Goal: Task Accomplishment & Management: Complete application form

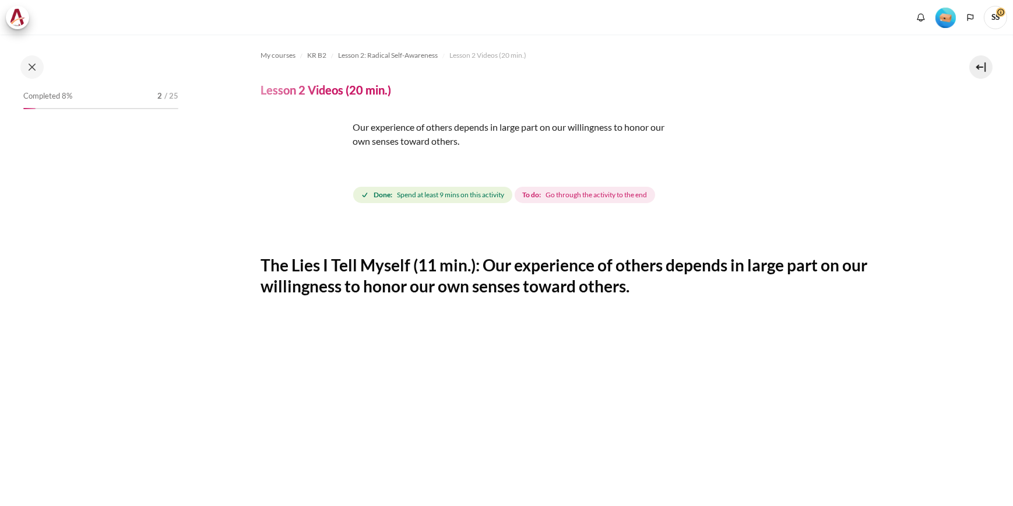
click at [33, 68] on button at bounding box center [31, 66] width 23 height 23
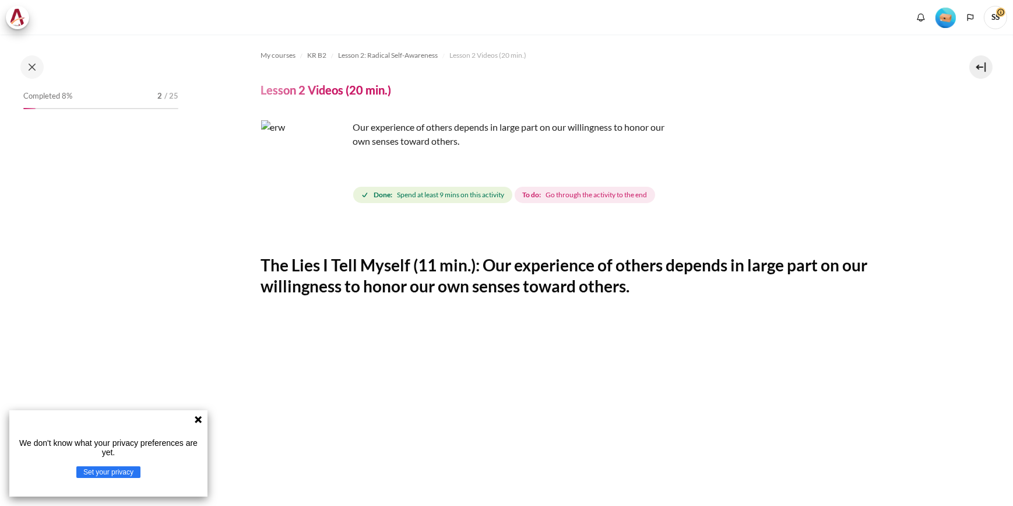
click at [196, 418] on icon at bounding box center [198, 419] width 7 height 7
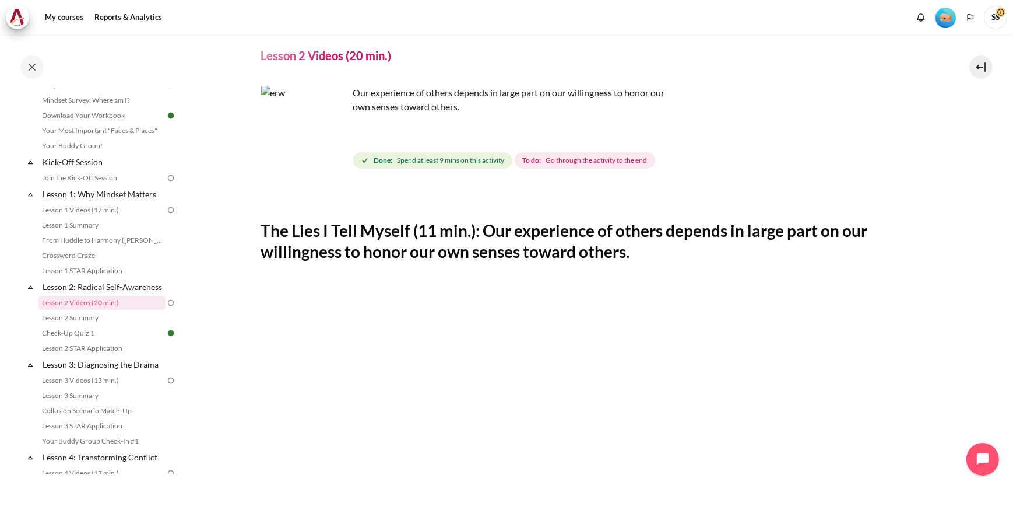
scroll to position [52, 0]
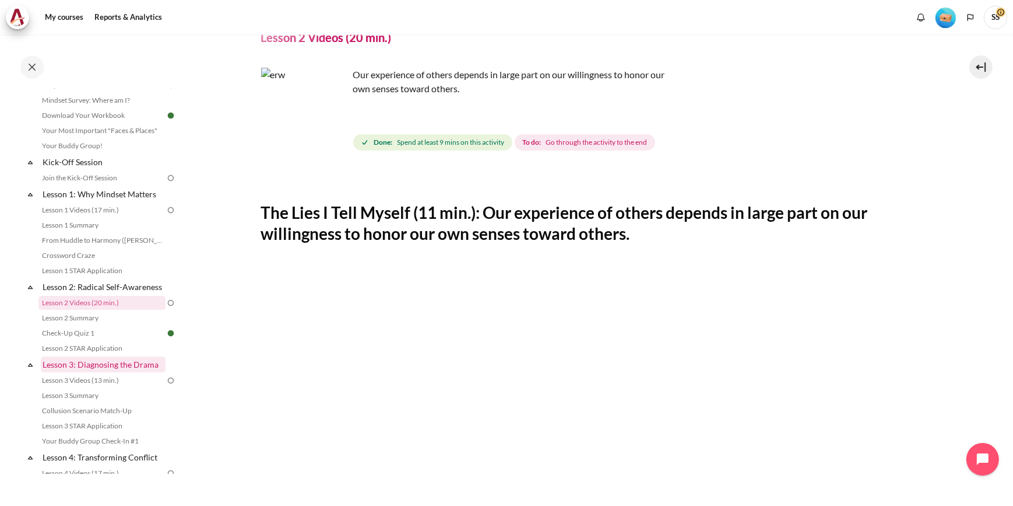
click at [94, 372] on link "Lesson 3: Diagnosing the Drama" at bounding box center [103, 364] width 125 height 16
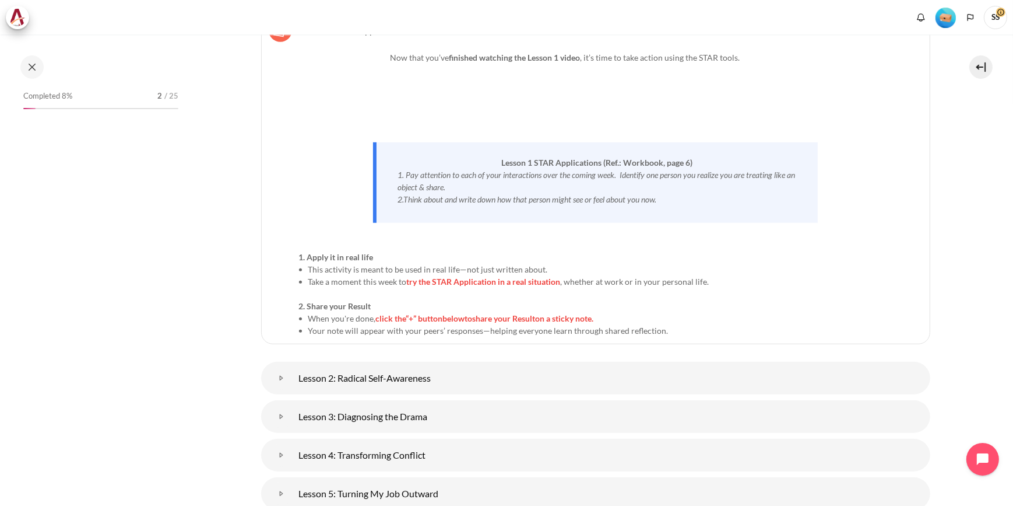
scroll to position [979, 0]
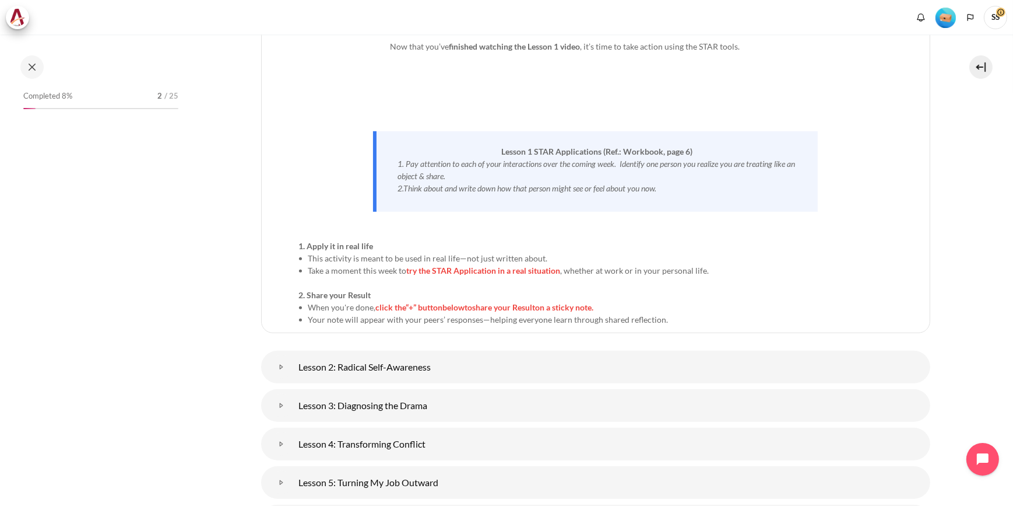
click at [441, 269] on span "try the STAR Application in a real situation" at bounding box center [484, 270] width 154 height 10
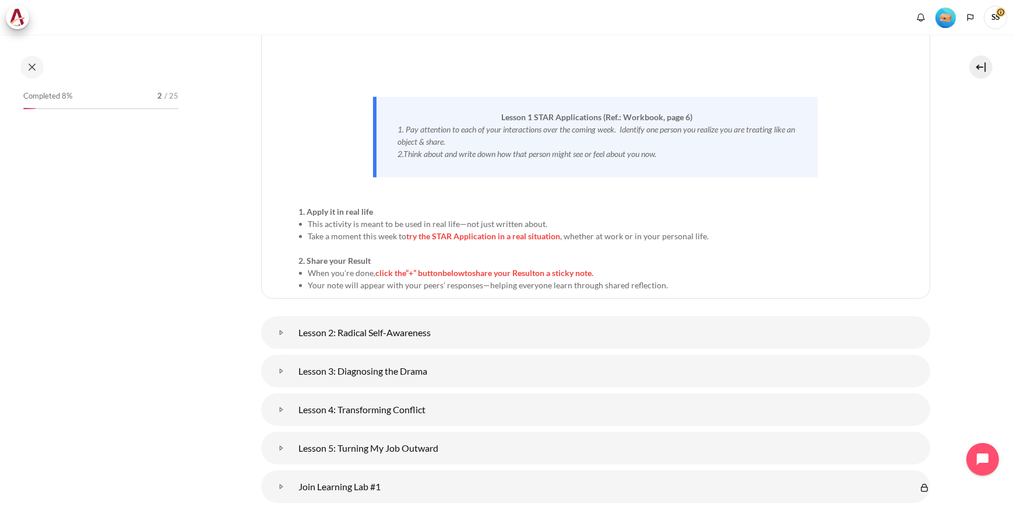
scroll to position [1032, 0]
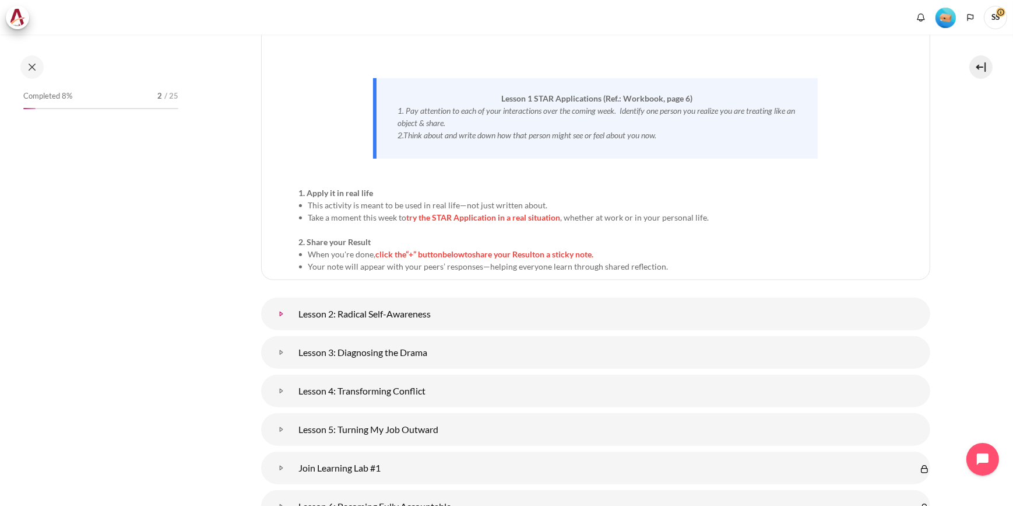
click at [293, 314] on link "Lesson 2: Radical Self-Awareness" at bounding box center [281, 313] width 23 height 23
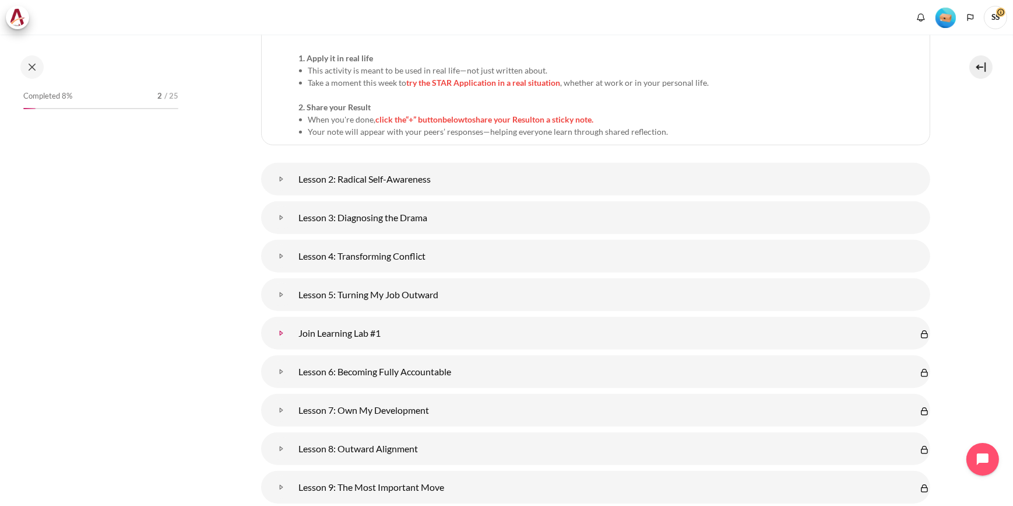
scroll to position [1191, 0]
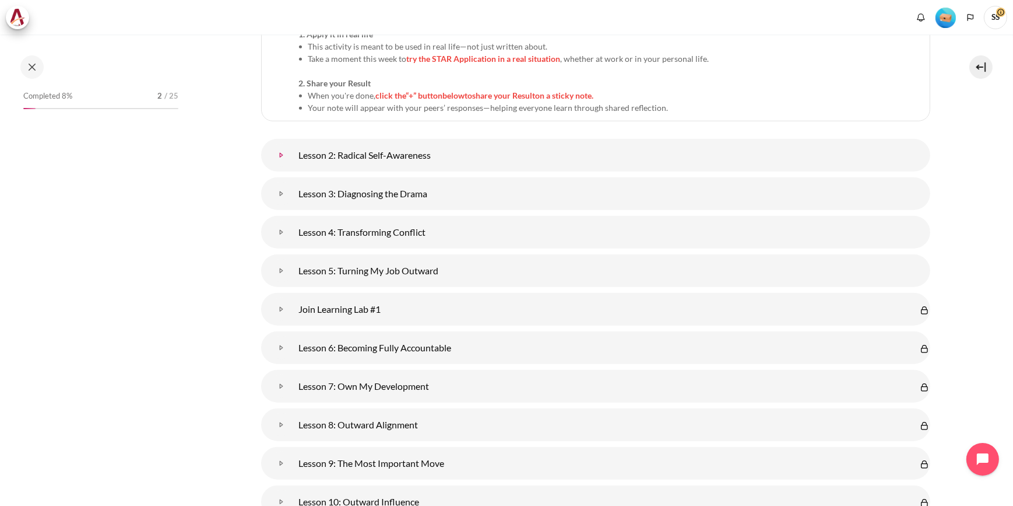
click at [293, 152] on link "Lesson 2: Radical Self-Awareness" at bounding box center [281, 154] width 23 height 23
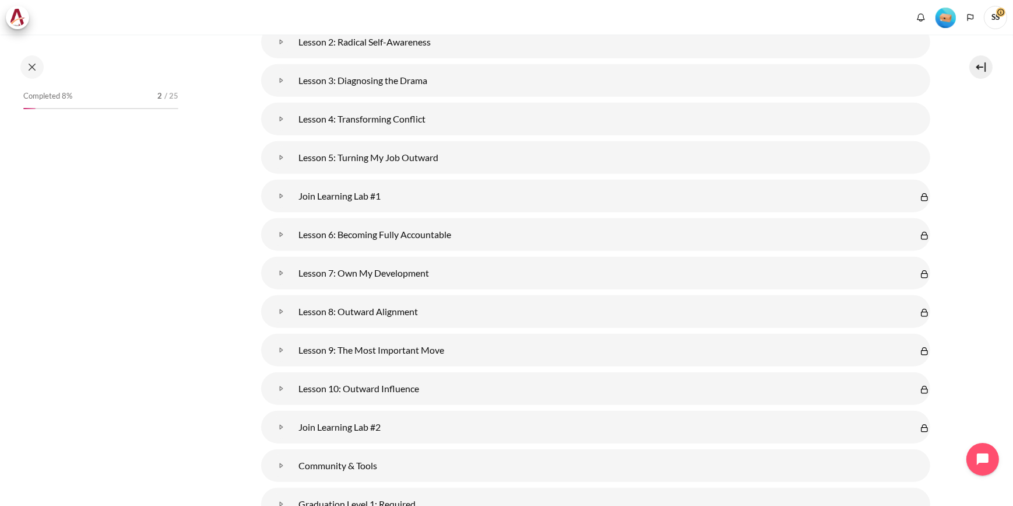
scroll to position [1244, 0]
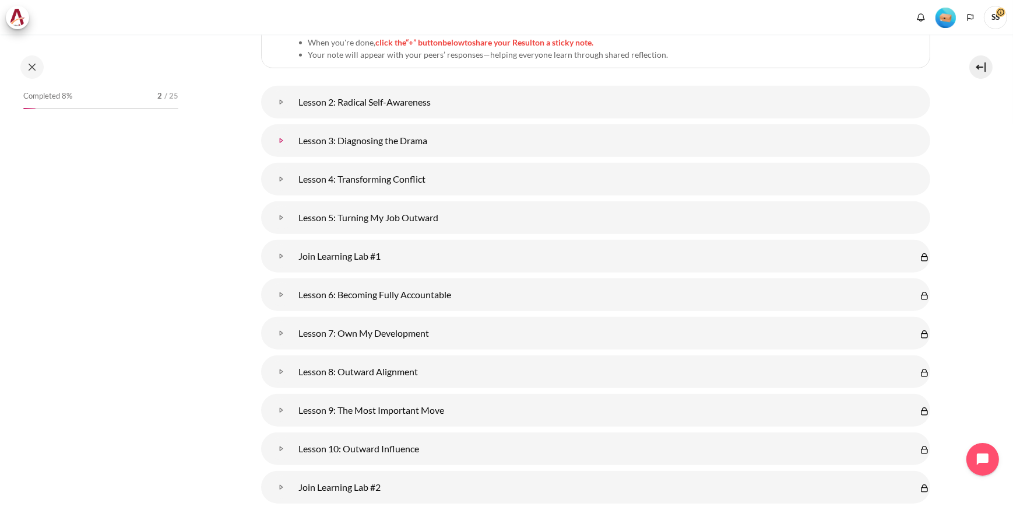
click at [293, 137] on link "Lesson 3: Diagnosing the Drama" at bounding box center [281, 140] width 23 height 23
click at [276, 136] on link "Lesson 3: Diagnosing the Drama" at bounding box center [281, 140] width 23 height 23
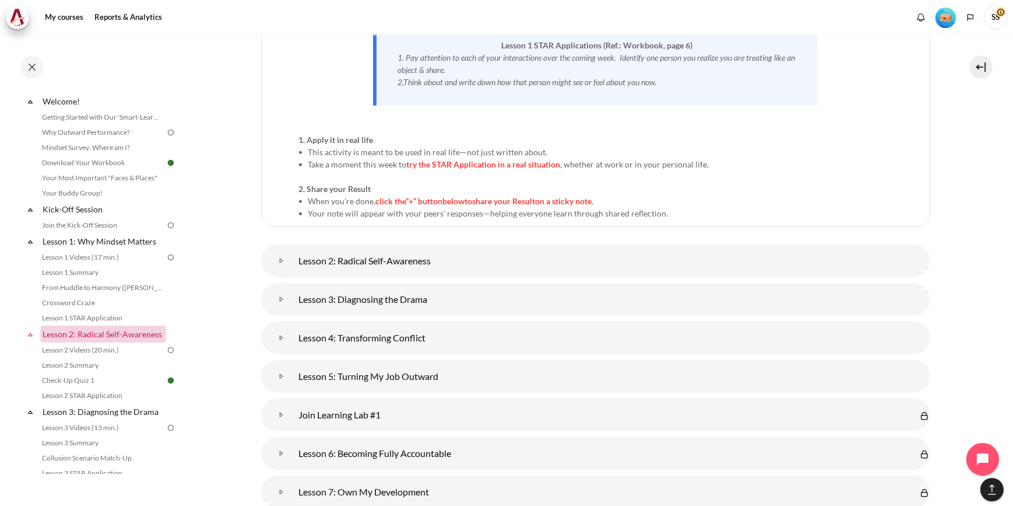
scroll to position [52, 0]
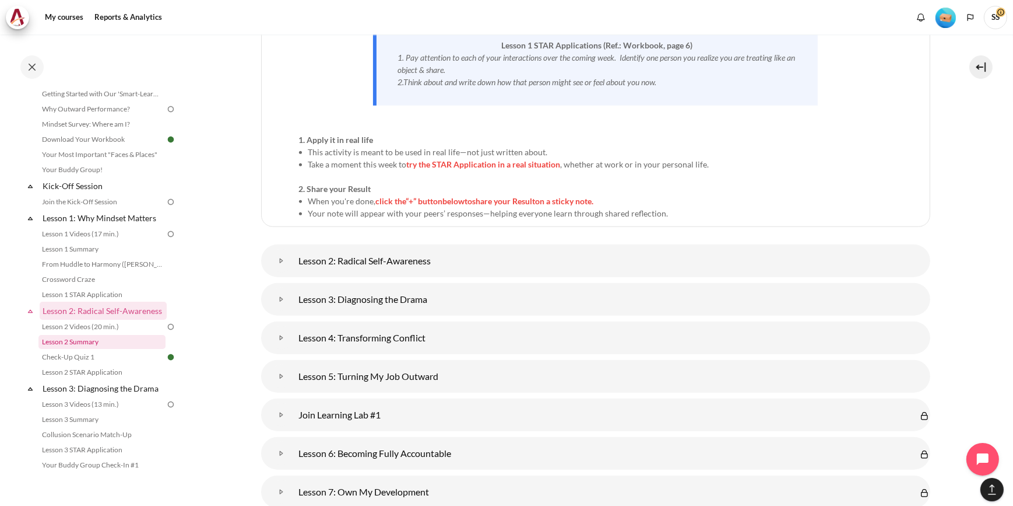
click at [77, 349] on link "Lesson 2 Summary" at bounding box center [101, 342] width 127 height 14
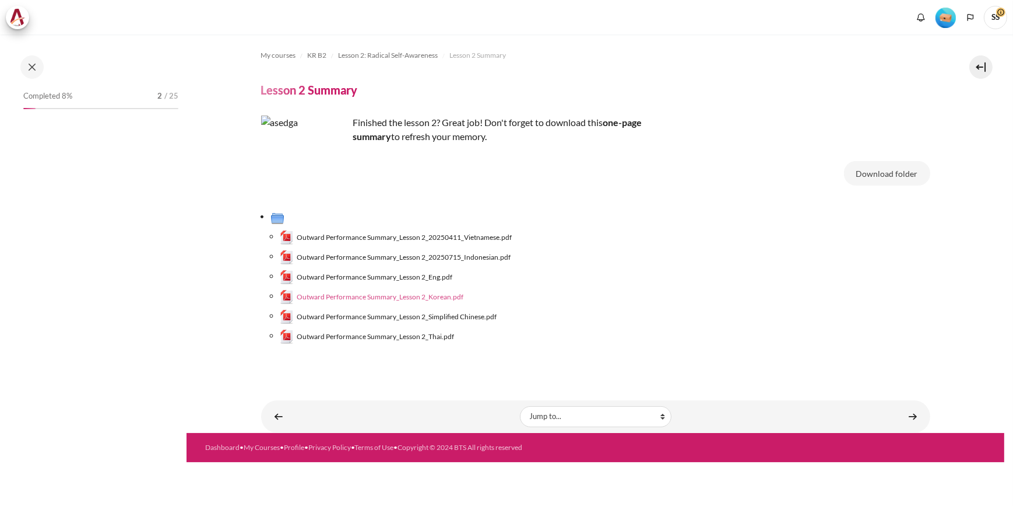
click at [367, 297] on span "Outward Performance Summary_Lesson 2_Korean.pdf" at bounding box center [380, 297] width 167 height 10
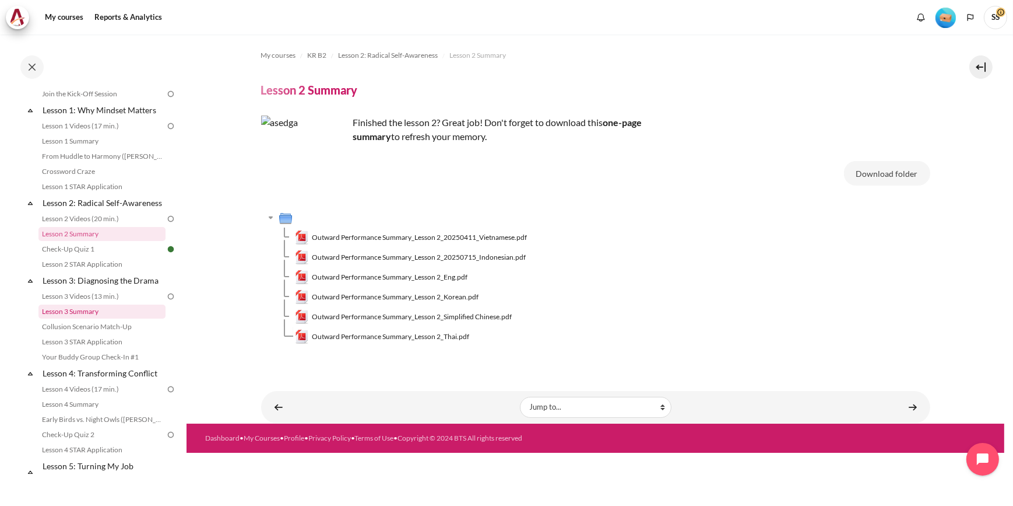
scroll to position [178, 0]
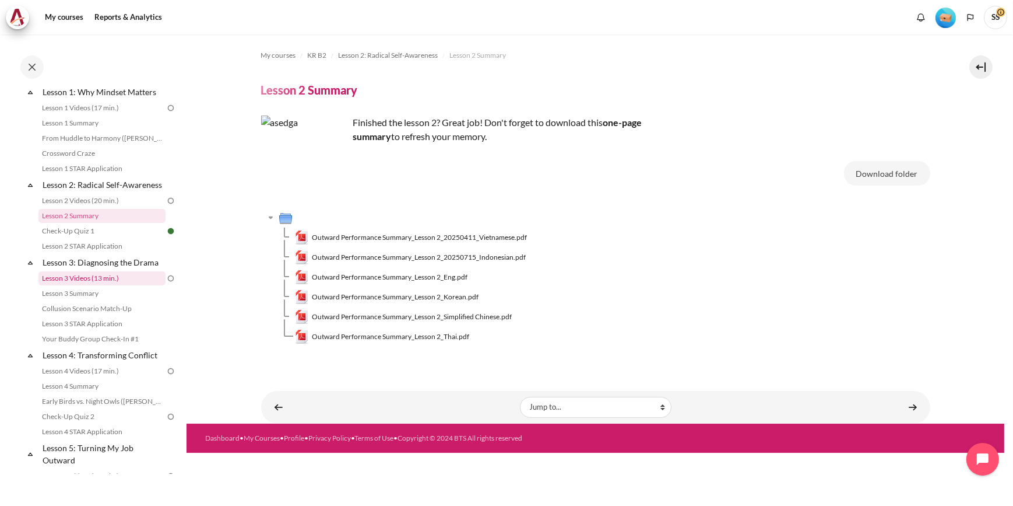
click at [92, 285] on link "Lesson 3 Videos (13 min.)" at bounding box center [101, 278] width 127 height 14
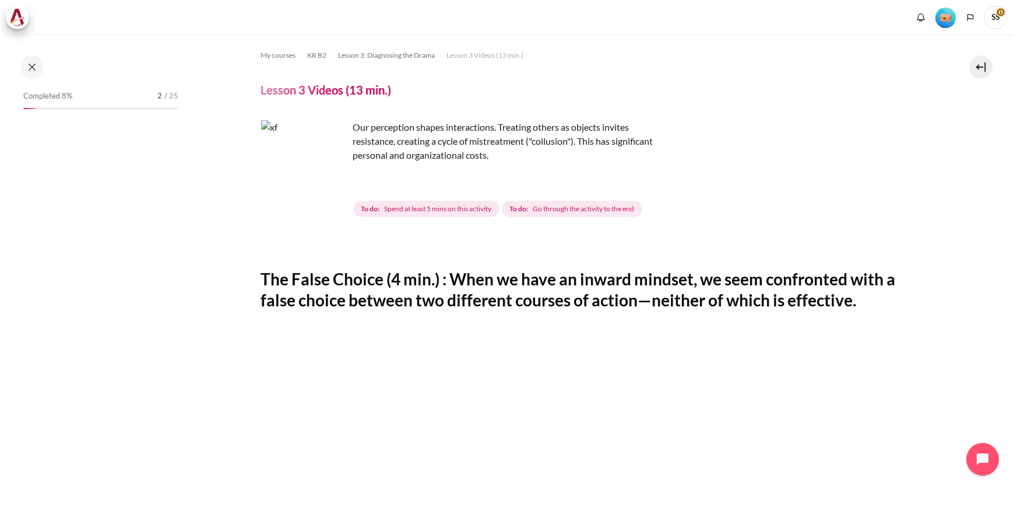
drag, startPoint x: 386, startPoint y: 246, endPoint x: 348, endPoint y: 185, distance: 72.0
click at [386, 243] on div "Content" at bounding box center [595, 244] width 669 height 14
click at [328, 181] on img "Content" at bounding box center [304, 163] width 87 height 87
click at [423, 206] on span "Spend at least 5 mins on this activity" at bounding box center [437, 209] width 107 height 10
click at [31, 64] on button at bounding box center [31, 66] width 23 height 23
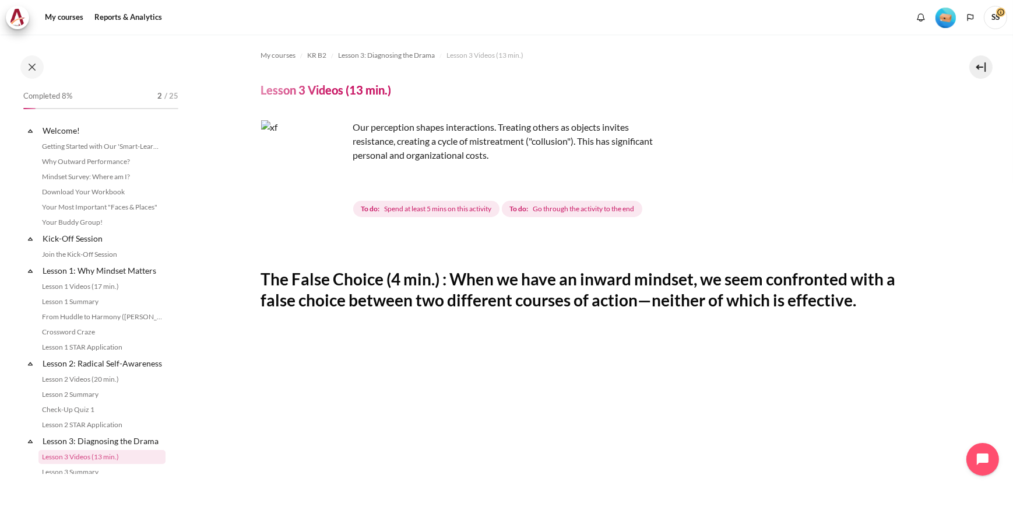
scroll to position [187, 0]
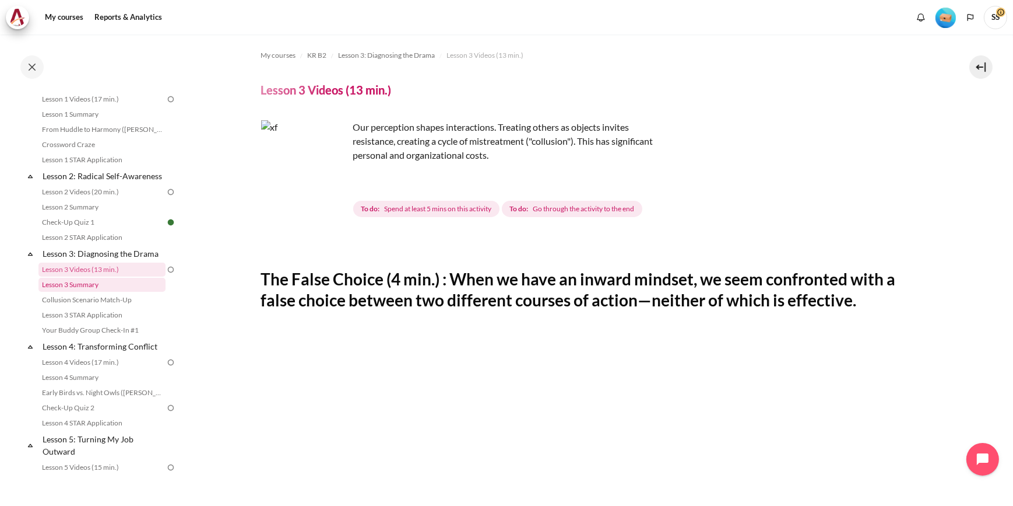
click at [83, 292] on link "Lesson 3 Summary" at bounding box center [101, 285] width 127 height 14
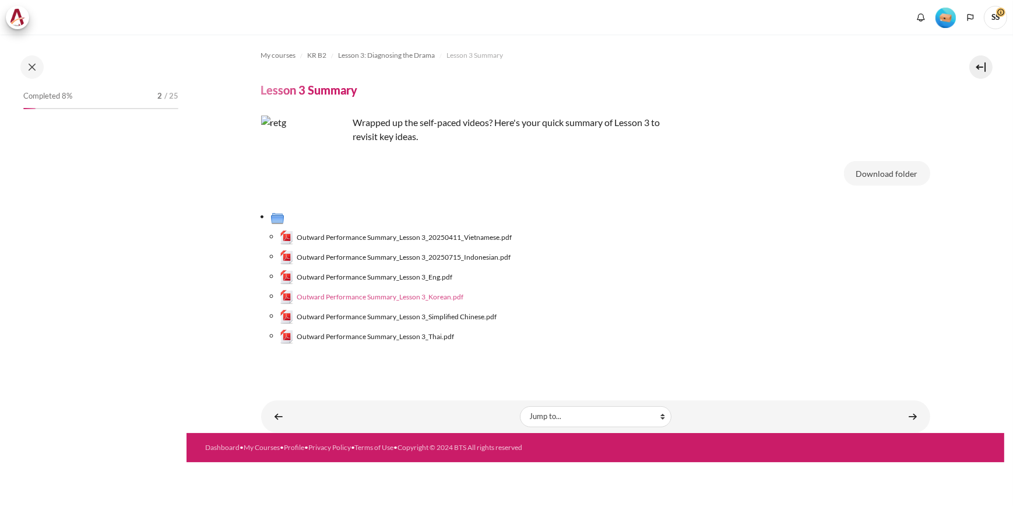
click at [435, 293] on span "Outward Performance Summary_Lesson 3_Korean.pdf" at bounding box center [380, 297] width 167 height 10
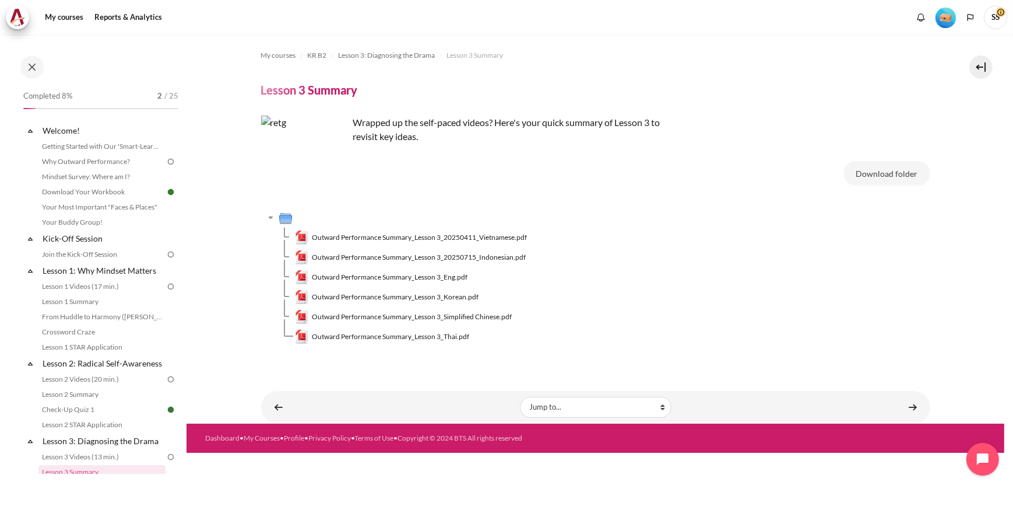
scroll to position [203, 0]
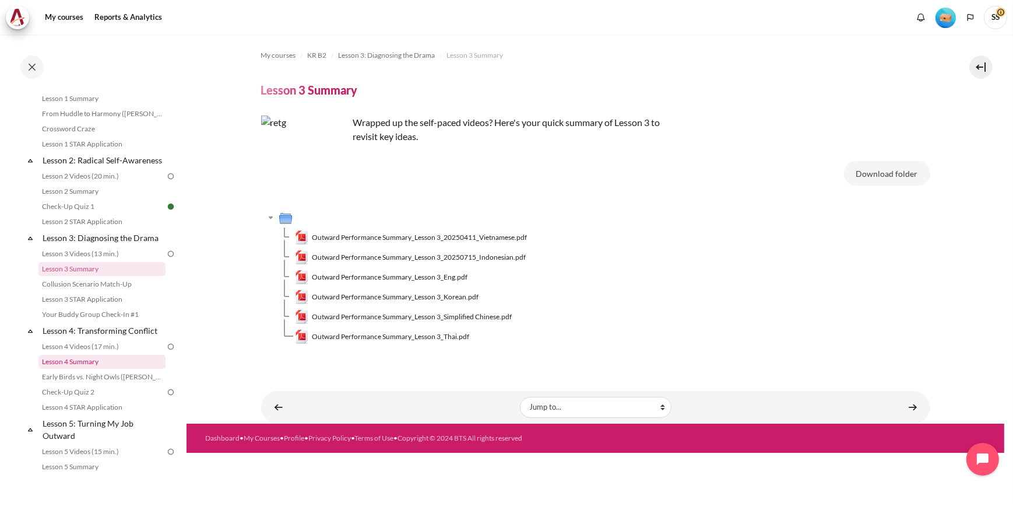
click at [76, 369] on link "Lesson 4 Summary" at bounding box center [101, 362] width 127 height 14
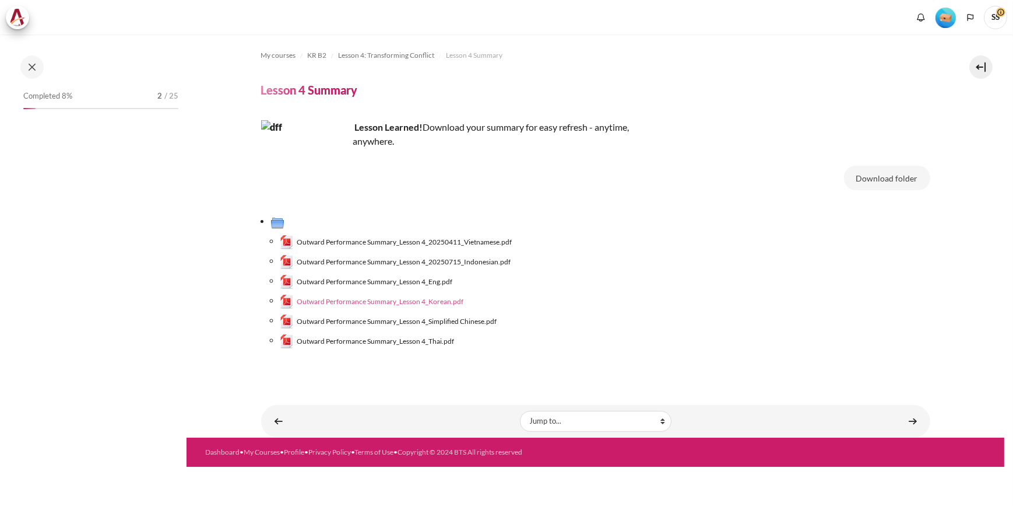
click at [443, 301] on span "Outward Performance Summary_Lesson 4_Korean.pdf" at bounding box center [380, 301] width 167 height 10
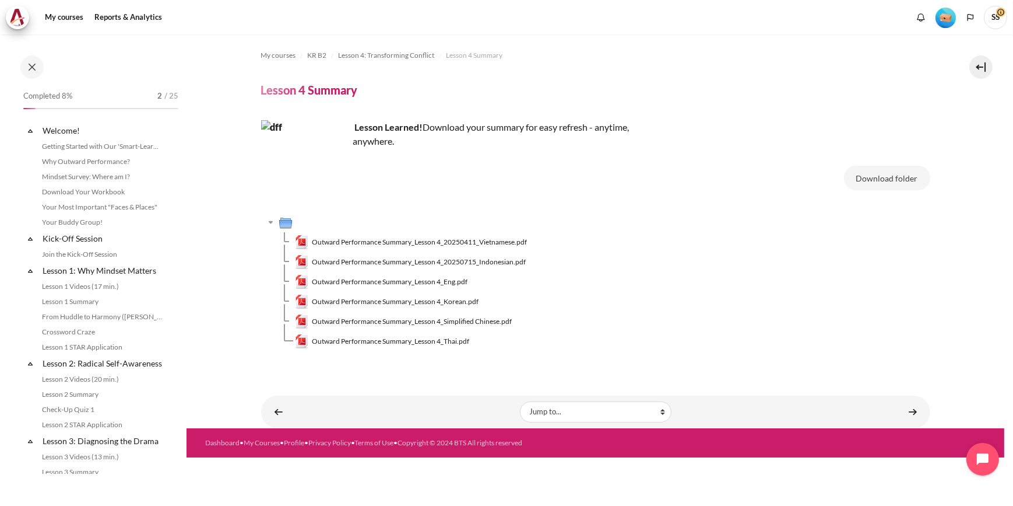
scroll to position [296, 0]
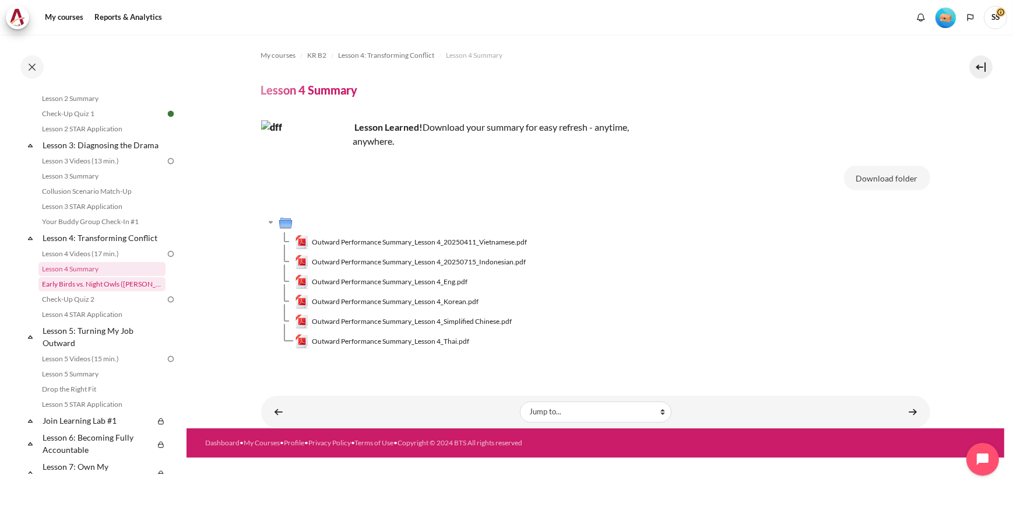
click at [103, 291] on link "Early Birds vs. Night Owls ([PERSON_NAME]'s Story)" at bounding box center [101, 284] width 127 height 14
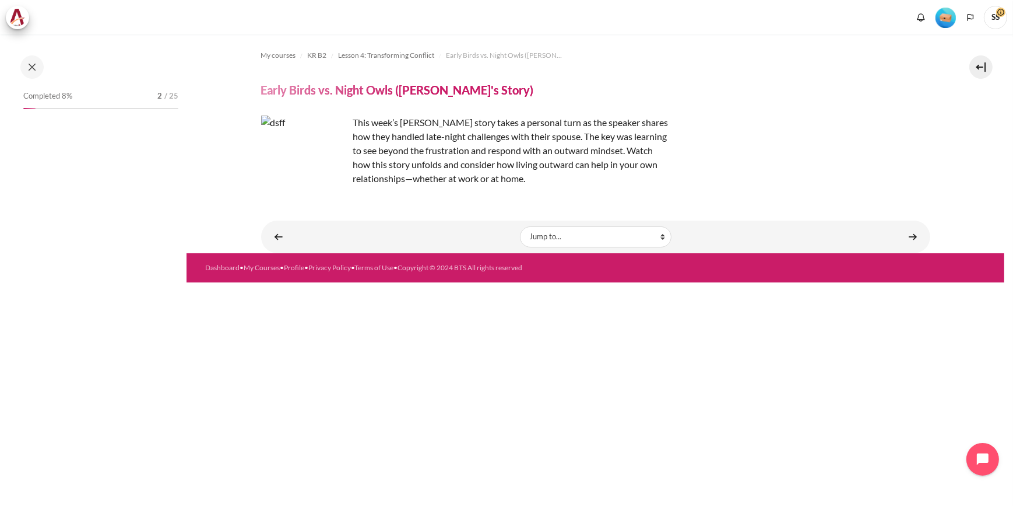
click at [612, 178] on p "This week’s [PERSON_NAME] story takes a personal turn as the speaker shares how…" at bounding box center [465, 150] width 408 height 70
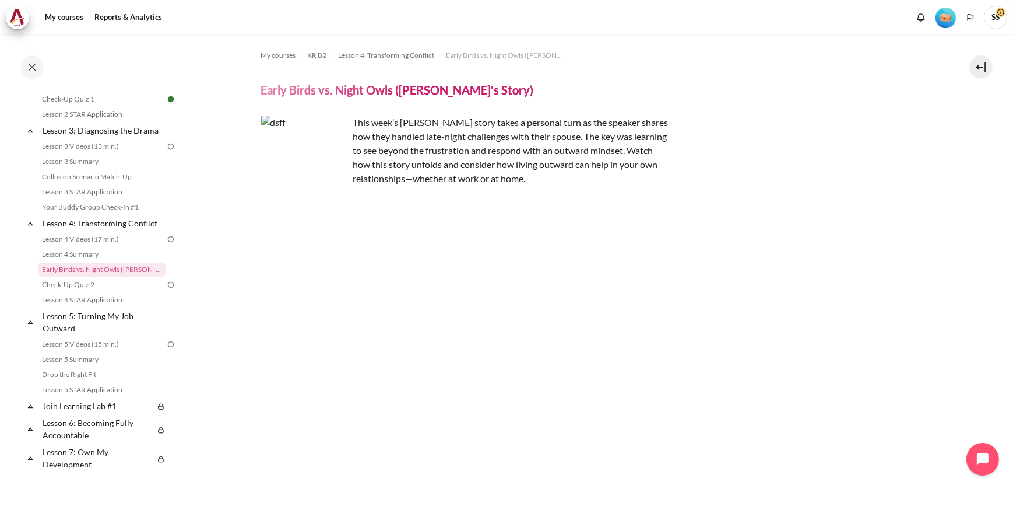
click at [500, 150] on p "This week’s Zuellig story takes a personal turn as the speaker shares how they …" at bounding box center [465, 150] width 408 height 70
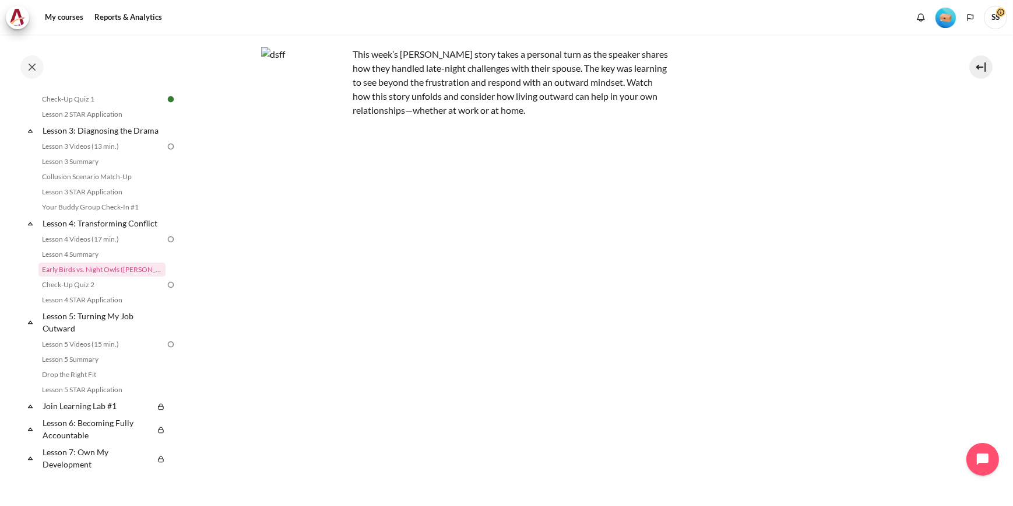
scroll to position [0, 0]
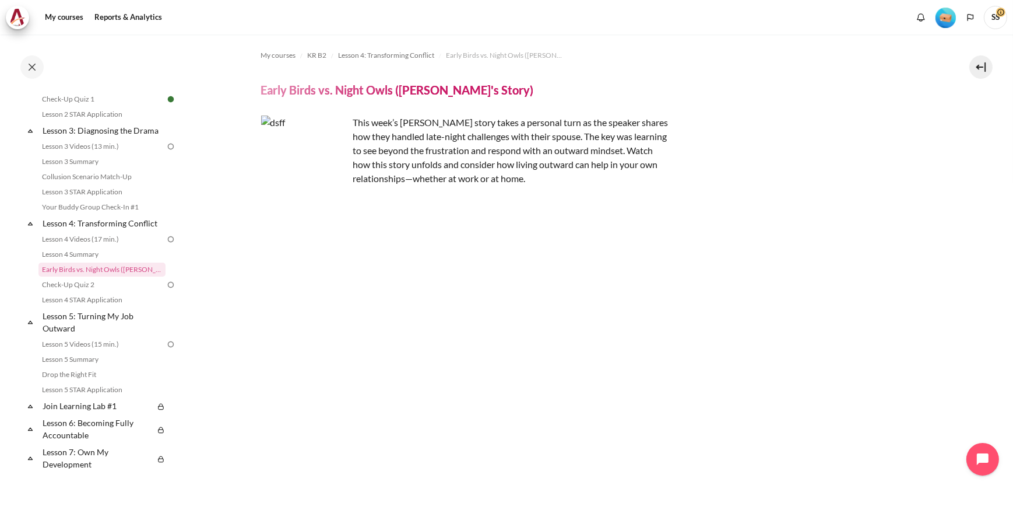
drag, startPoint x: 426, startPoint y: 163, endPoint x: 427, endPoint y: 132, distance: 30.3
click at [427, 162] on p "This week’s Zuellig story takes a personal turn as the speaker shares how they …" at bounding box center [465, 150] width 408 height 70
click at [426, 132] on p "This week’s Zuellig story takes a personal turn as the speaker shares how they …" at bounding box center [465, 150] width 408 height 70
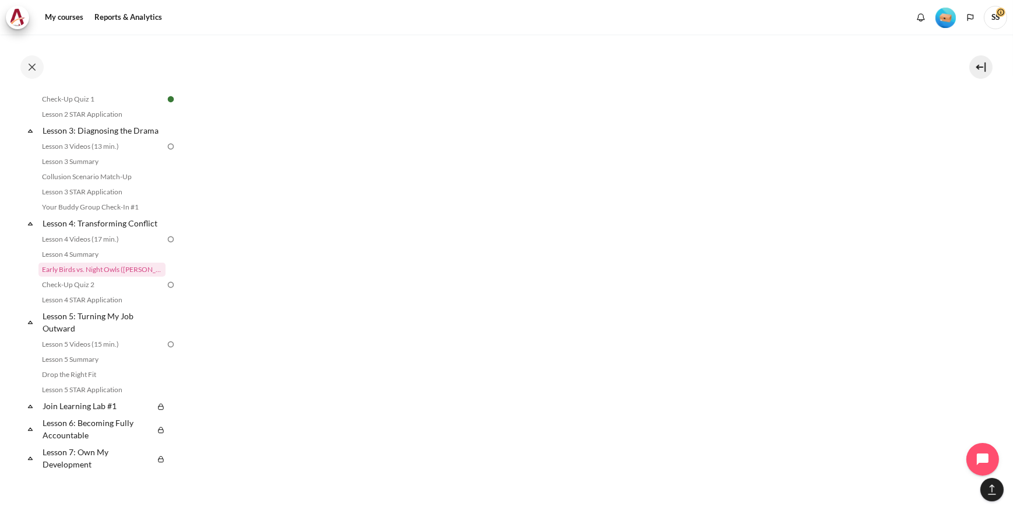
scroll to position [424, 0]
click at [75, 292] on link "Check-Up Quiz 2" at bounding box center [101, 285] width 127 height 14
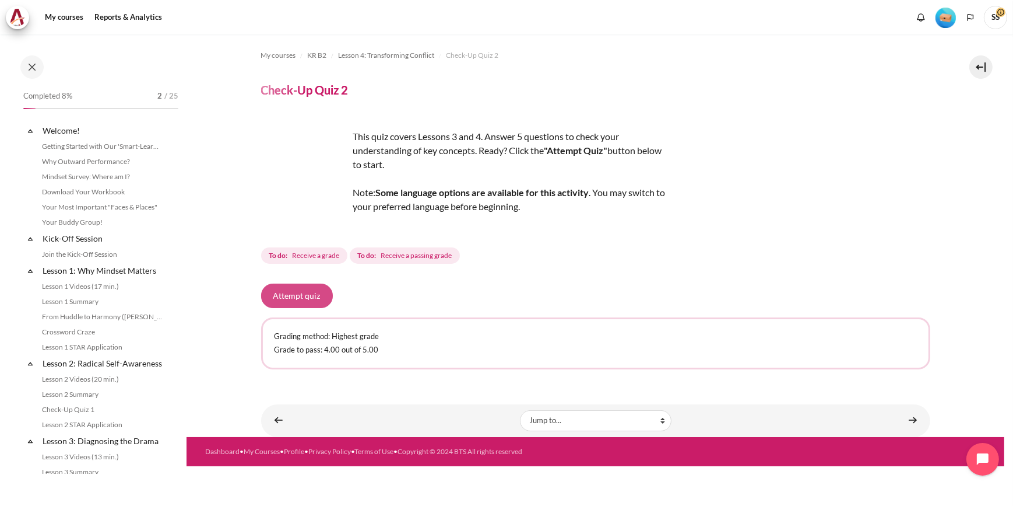
click at [294, 298] on button "Attempt quiz" at bounding box center [297, 295] width 72 height 24
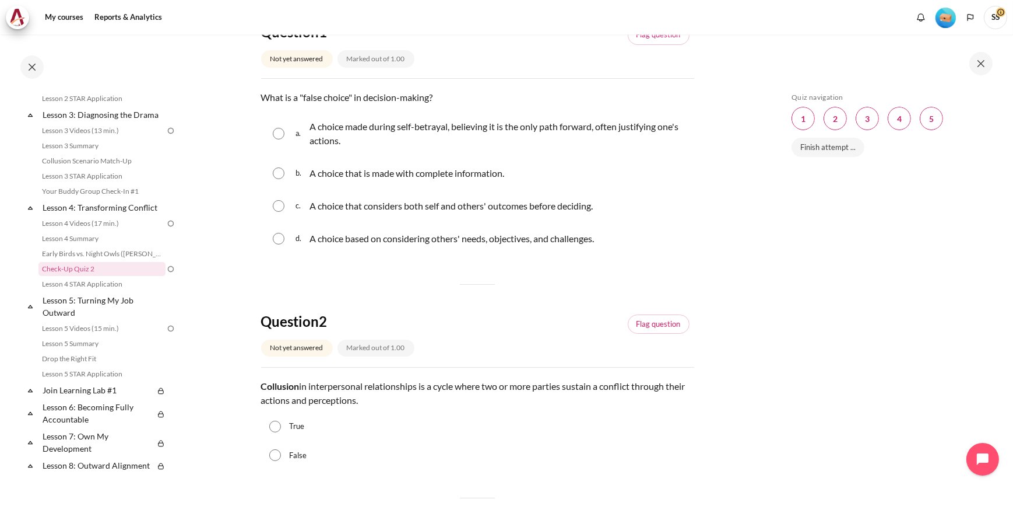
scroll to position [159, 0]
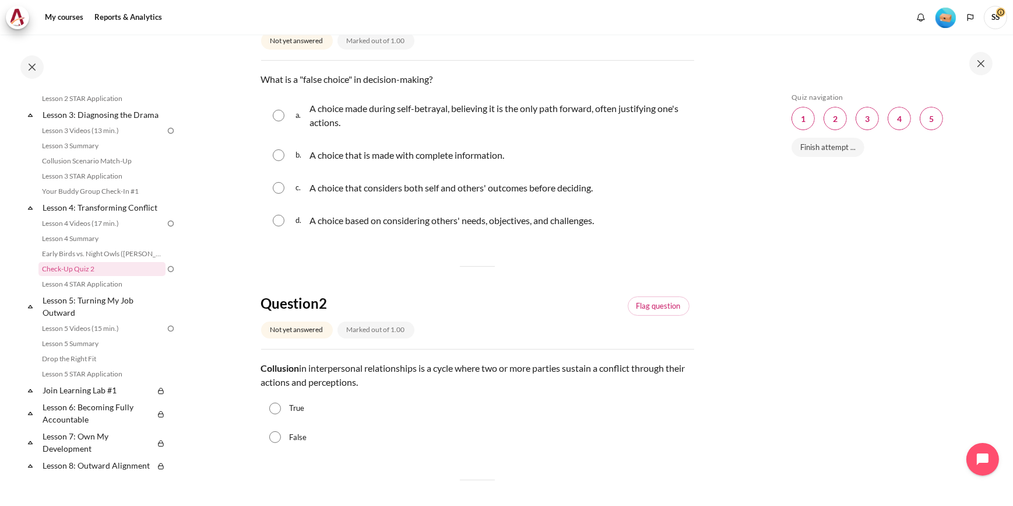
click at [279, 115] on input "Content" at bounding box center [279, 116] width 12 height 12
radio input "true"
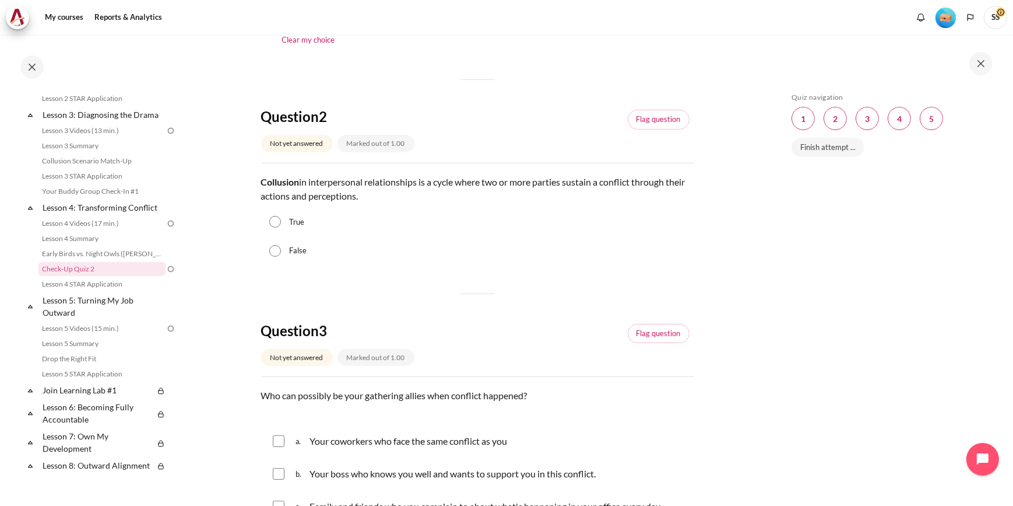
scroll to position [371, 0]
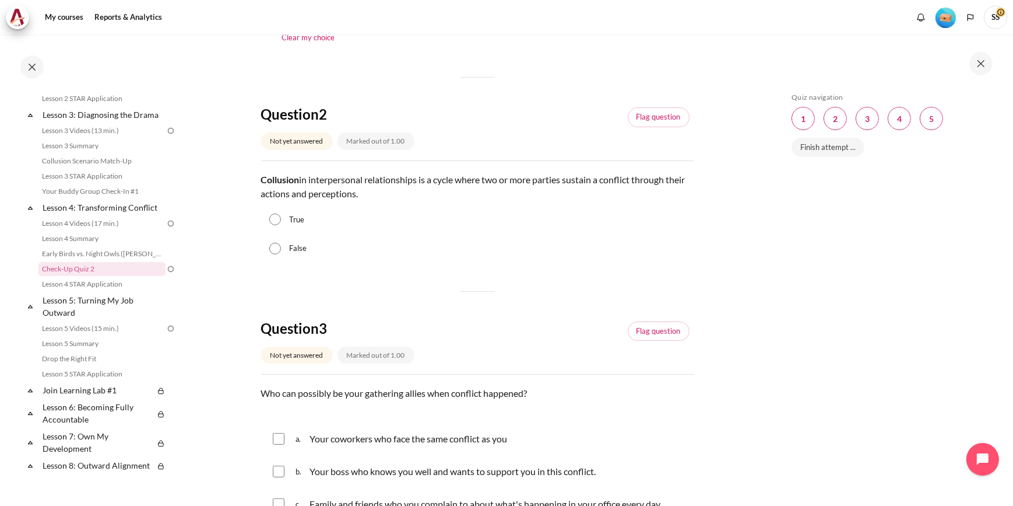
click at [279, 218] on input "True" at bounding box center [275, 219] width 12 height 12
radio input "true"
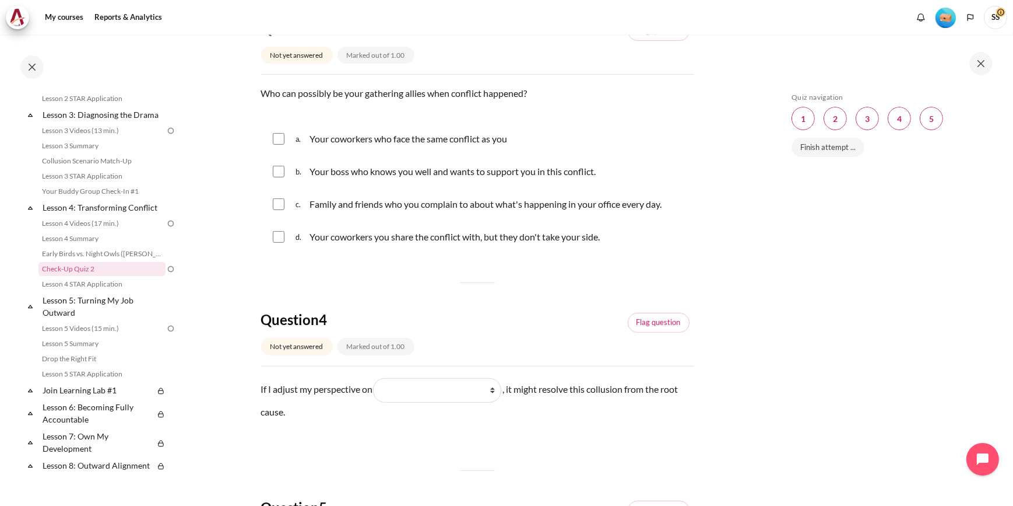
scroll to position [689, 0]
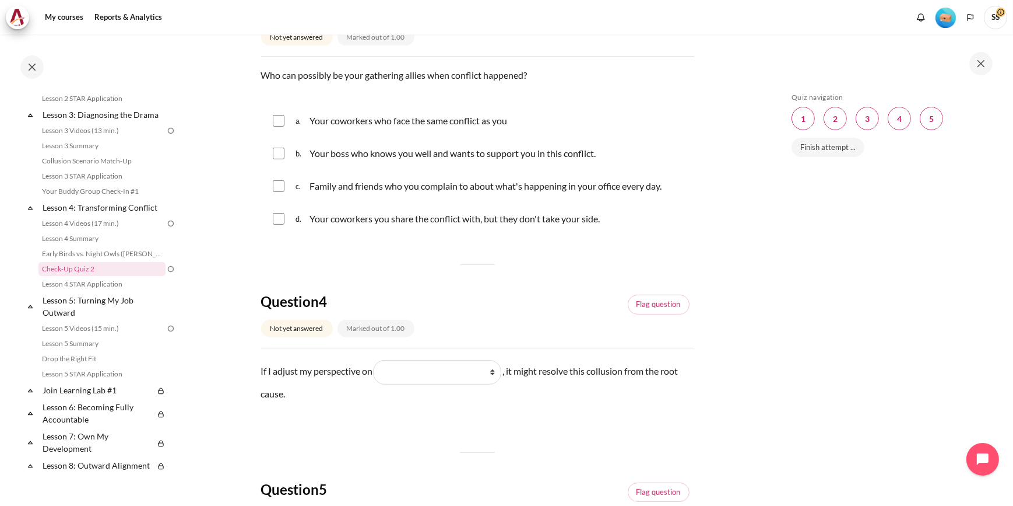
click at [279, 124] on input "Content" at bounding box center [279, 121] width 12 height 12
checkbox input "true"
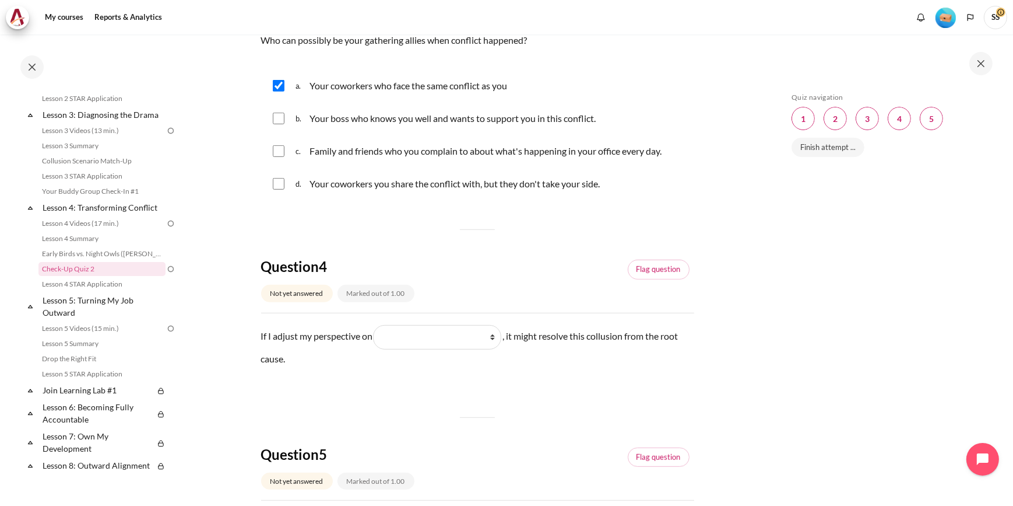
scroll to position [742, 0]
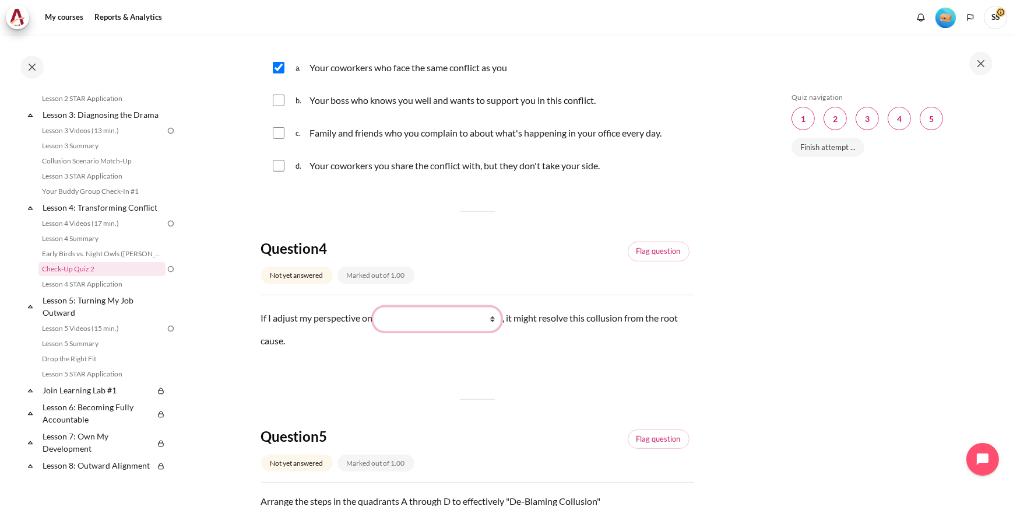
click at [429, 317] on select "What I see and feel about what they do What they see and feel What they do What…" at bounding box center [437, 319] width 128 height 24
click at [441, 315] on select "What I see and feel about what they do What they see and feel What they do What…" at bounding box center [437, 319] width 128 height 24
click at [496, 317] on select "What I see and feel about what they do What they see and feel What they do What…" at bounding box center [437, 319] width 128 height 24
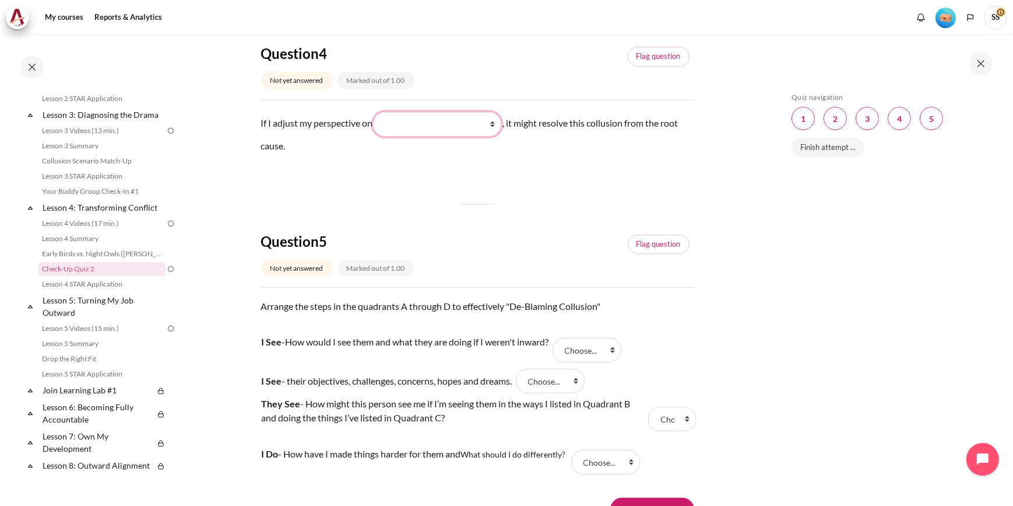
scroll to position [954, 0]
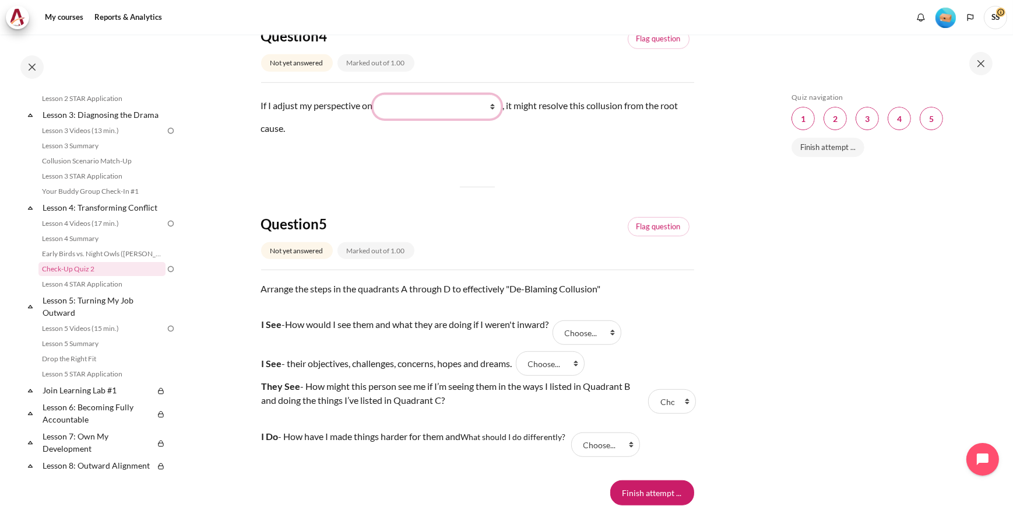
click at [490, 107] on select "What I see and feel about what they do What they see and feel What they do What…" at bounding box center [437, 106] width 128 height 24
select select "1"
click at [377, 94] on select "What I see and feel about what they do What they see and feel What they do What…" at bounding box center [437, 106] width 128 height 24
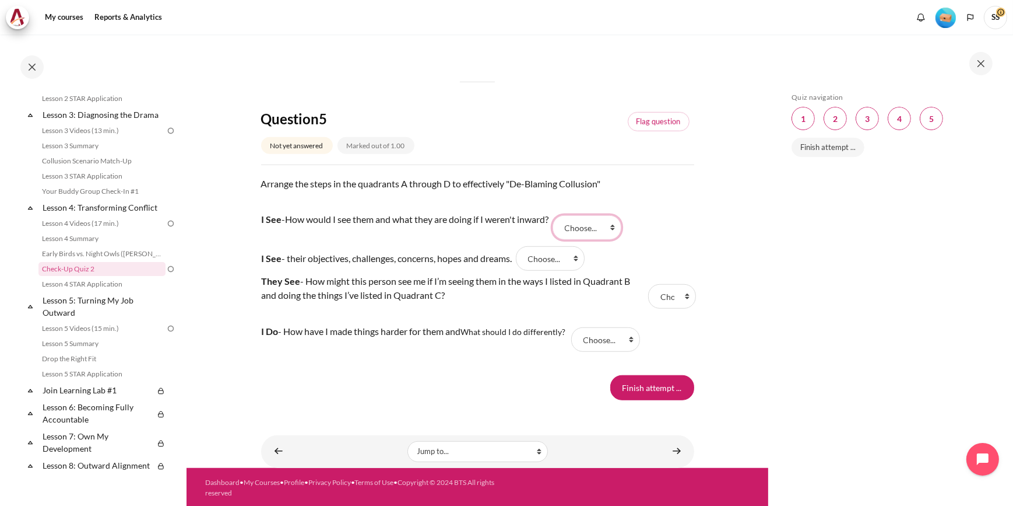
click at [614, 227] on select "Choose... A C D B" at bounding box center [587, 227] width 69 height 24
click at [686, 215] on tr "I See - How would I see them and what they are doing if I weren't inward? Answe…" at bounding box center [477, 227] width 433 height 36
click at [611, 230] on select "Choose... A C D B" at bounding box center [587, 227] width 69 height 24
click at [592, 226] on select "Choose... A C D B" at bounding box center [587, 227] width 69 height 24
select select "1"
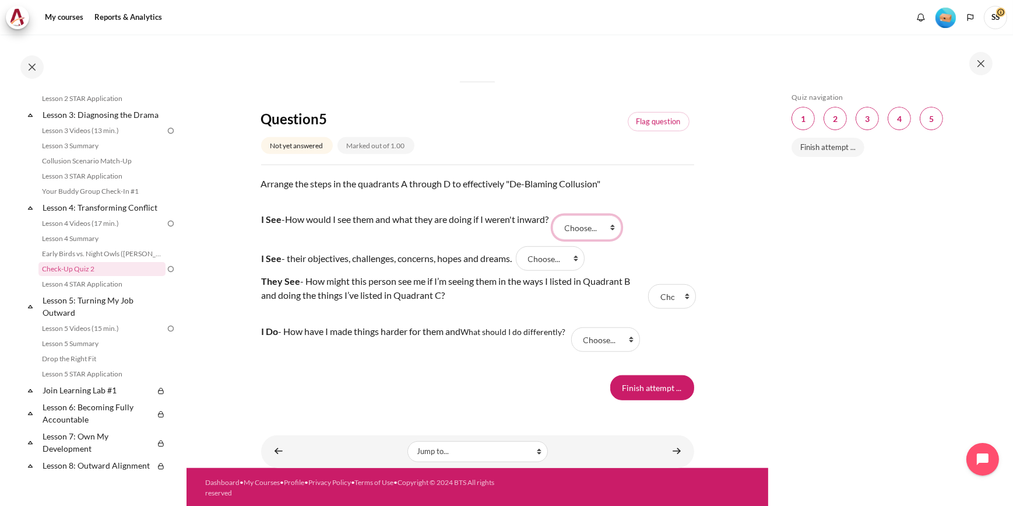
click at [560, 215] on select "Choose... A C D B" at bounding box center [587, 227] width 69 height 24
click at [676, 248] on tr "I See - their objectives, challenges, concerns, hopes and dreams. Answer 2 Ques…" at bounding box center [477, 258] width 433 height 26
click at [567, 258] on select "Choose... A C D B" at bounding box center [550, 258] width 69 height 24
select select "4"
click at [522, 246] on select "Choose... A C D B" at bounding box center [550, 258] width 69 height 24
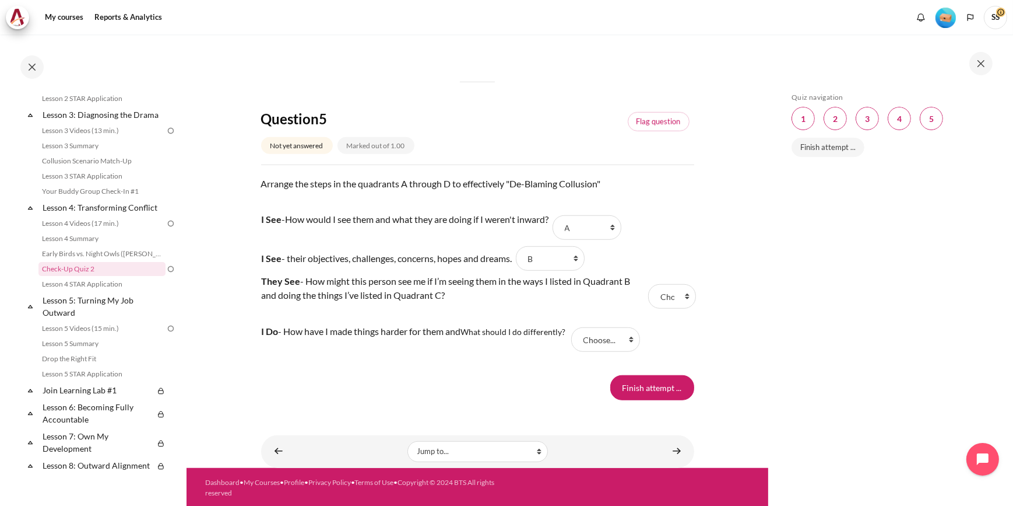
click at [672, 252] on tr "I See - their objectives, challenges, concerns, hopes and dreams. Answer 2 Ques…" at bounding box center [477, 258] width 433 height 26
click at [671, 294] on select "Choose... A C D B" at bounding box center [672, 296] width 48 height 24
select select "2"
click at [648, 284] on select "Choose... A C D B" at bounding box center [672, 296] width 48 height 24
click at [624, 341] on select "Choose... A C D B" at bounding box center [605, 339] width 69 height 24
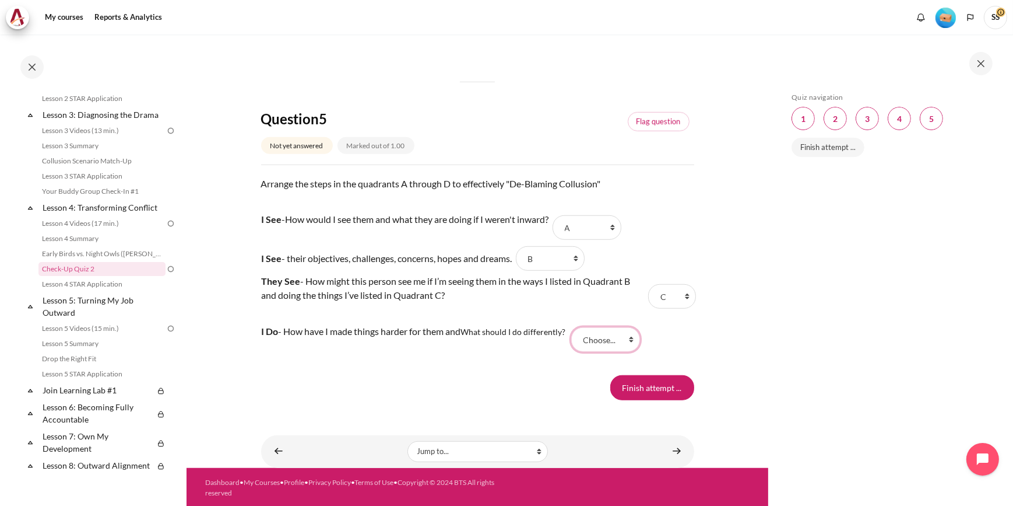
select select "3"
click at [574, 327] on select "Choose... A C D B" at bounding box center [605, 339] width 69 height 24
click at [657, 389] on input "Finish attempt ..." at bounding box center [653, 387] width 84 height 24
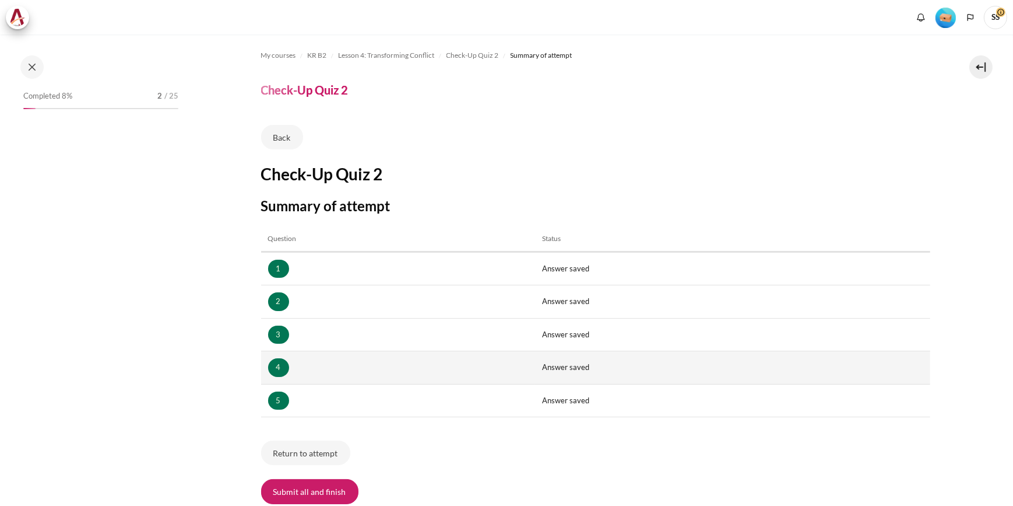
scroll to position [93, 0]
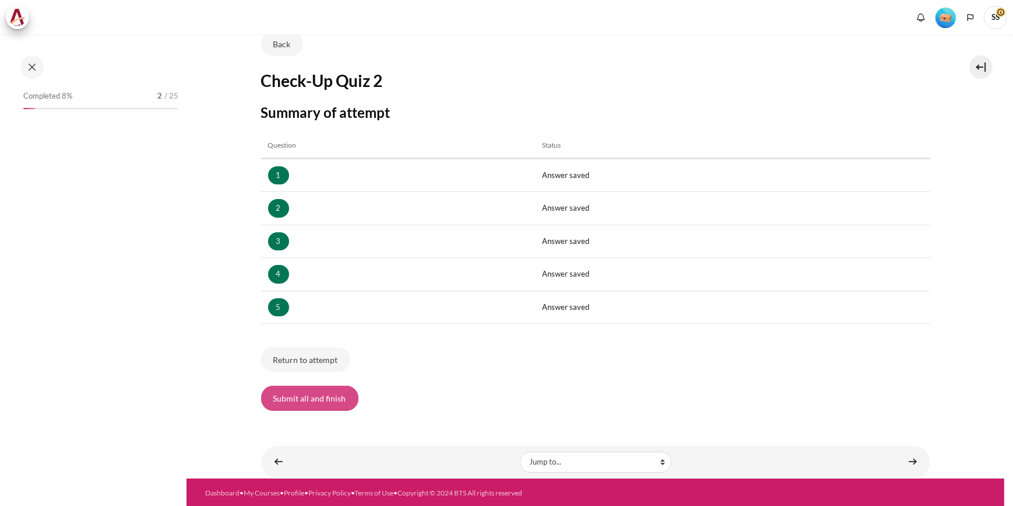
click at [327, 400] on button "Submit all and finish" at bounding box center [309, 397] width 97 height 24
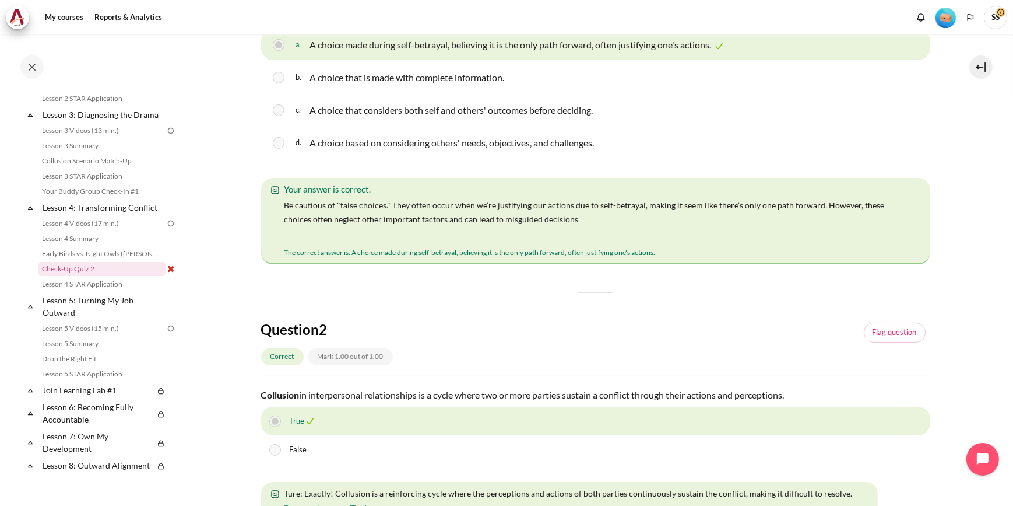
scroll to position [236, 0]
click at [53, 276] on link "Check-Up Quiz 2" at bounding box center [101, 269] width 127 height 14
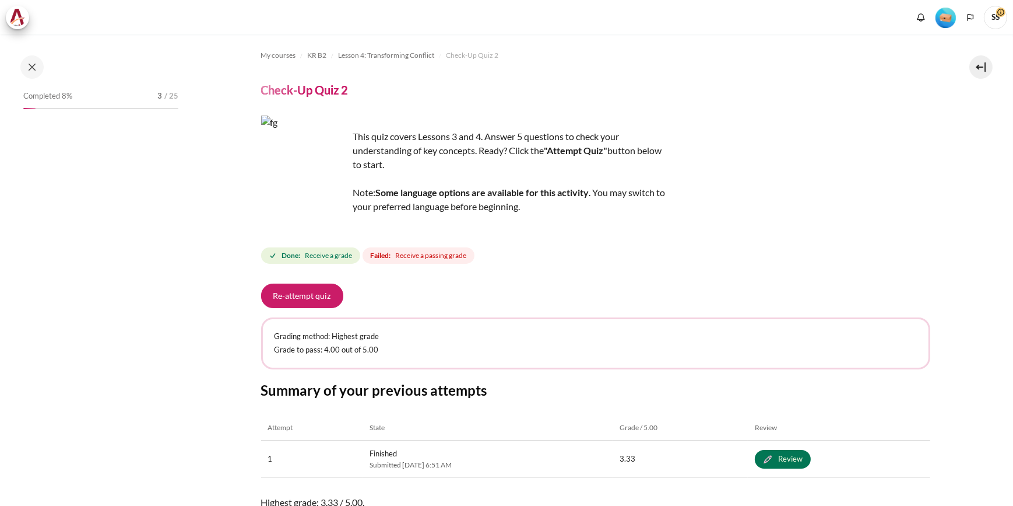
scroll to position [52, 0]
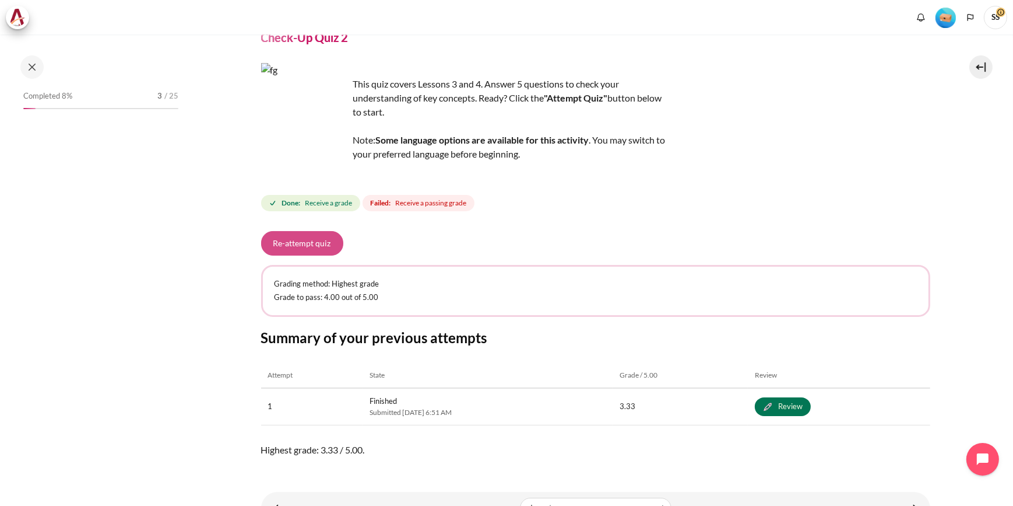
click at [317, 245] on button "Re-attempt quiz" at bounding box center [302, 243] width 82 height 24
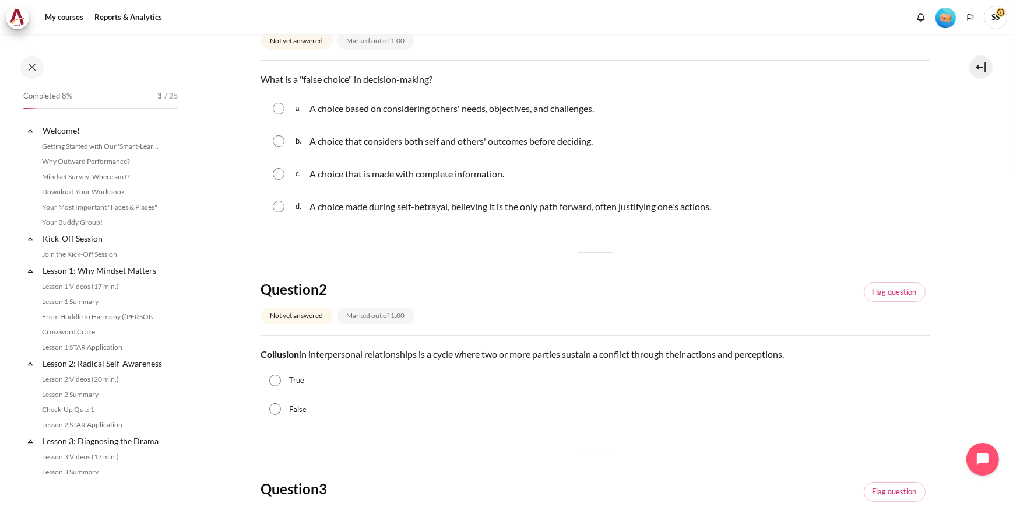
scroll to position [326, 0]
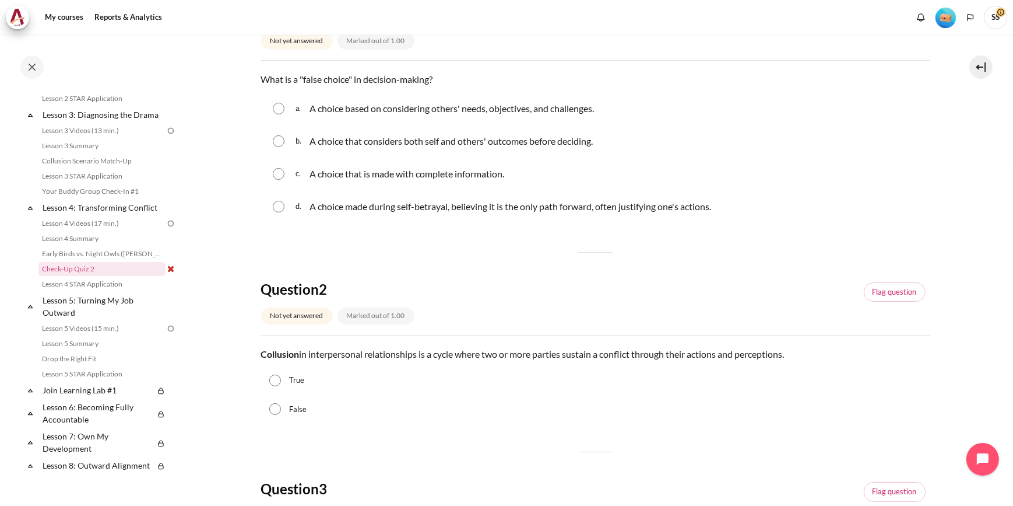
click at [276, 205] on input "Content" at bounding box center [279, 207] width 12 height 12
radio input "true"
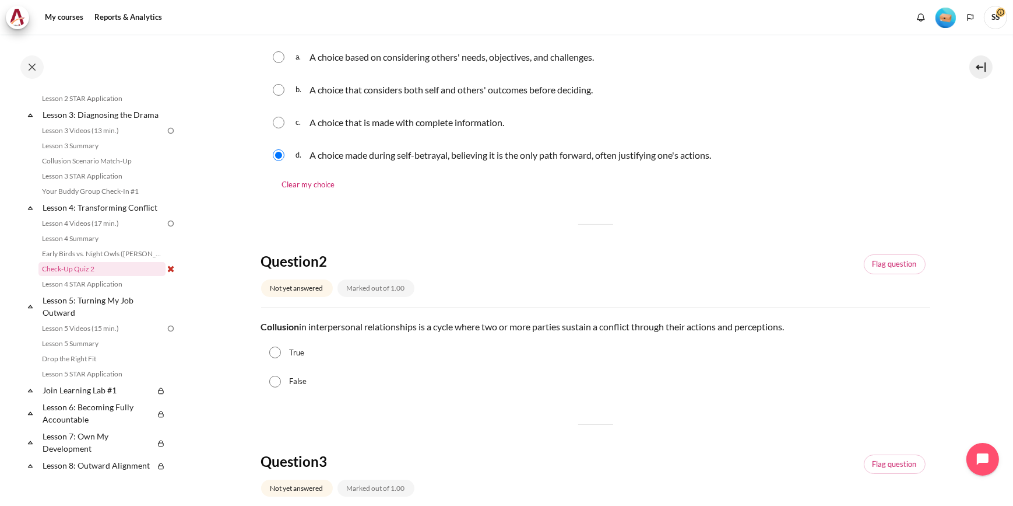
scroll to position [212, 0]
click at [273, 349] on input "True" at bounding box center [275, 351] width 12 height 12
radio input "true"
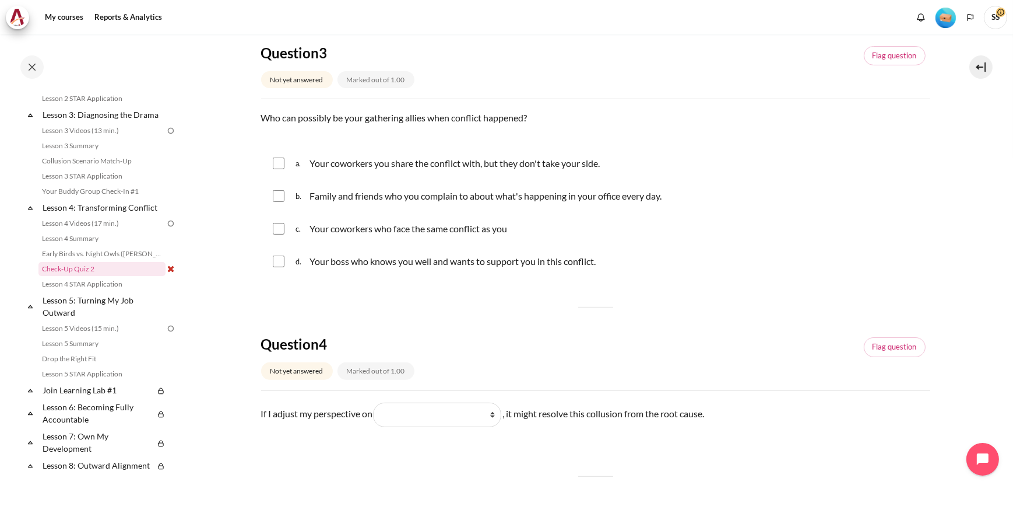
scroll to position [636, 0]
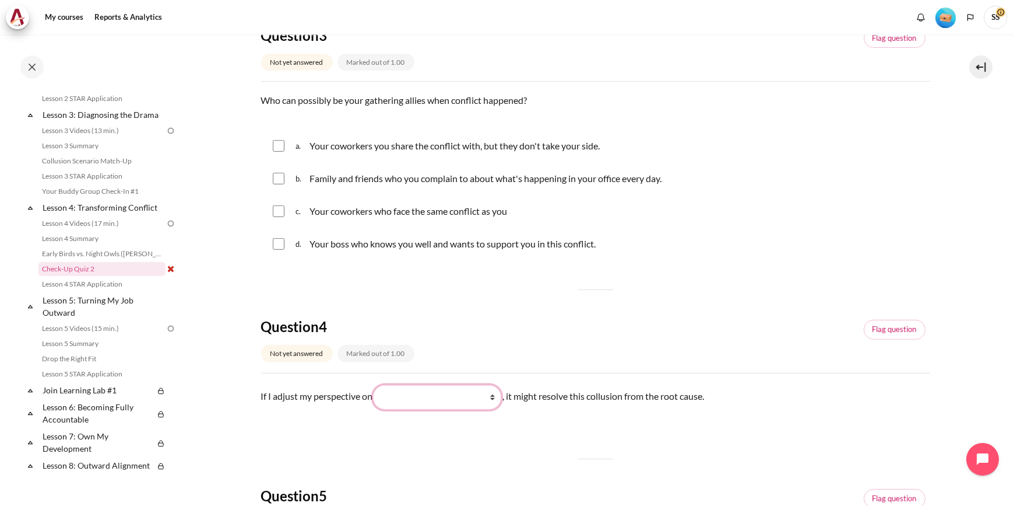
click at [462, 392] on select "What I see and feel about what they do What they see and feel What they do What…" at bounding box center [437, 397] width 128 height 24
select select "1"
click at [377, 385] on select "What I see and feel about what they do What they see and feel What they do What…" at bounding box center [437, 397] width 128 height 24
click at [499, 308] on div "Question 1 Not yet answered Marked out of 1.00 Flag question Question text What…" at bounding box center [595, 145] width 669 height 1234
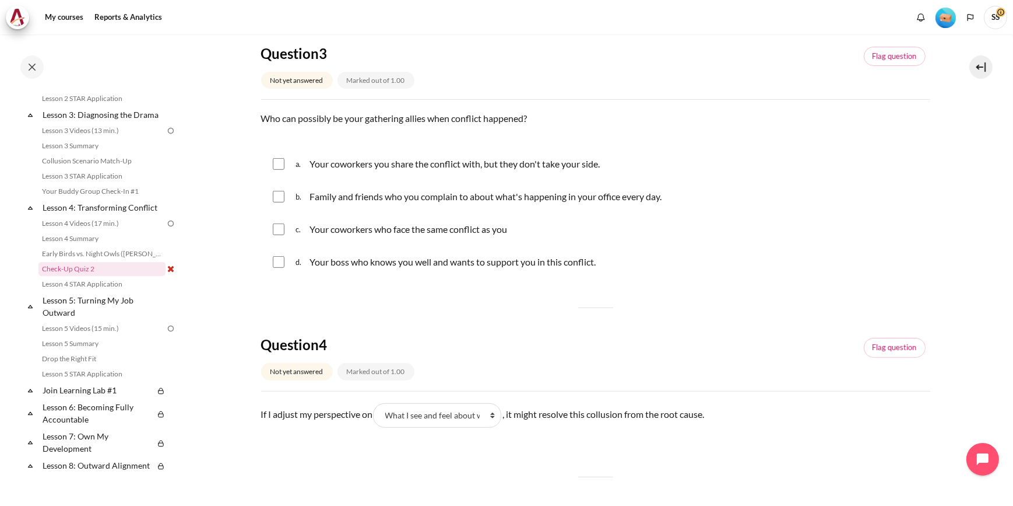
scroll to position [617, 0]
click at [280, 162] on input "Content" at bounding box center [279, 165] width 12 height 12
checkbox input "true"
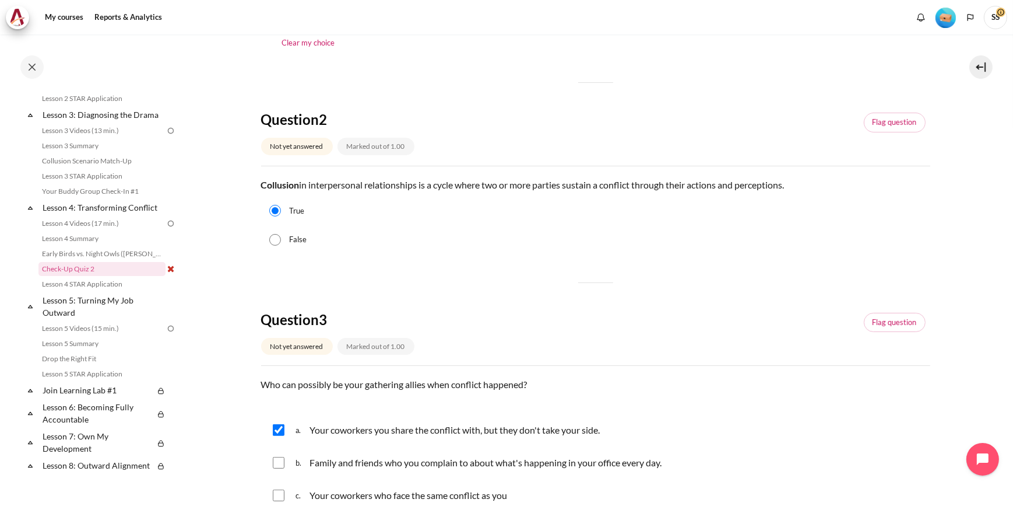
scroll to position [458, 0]
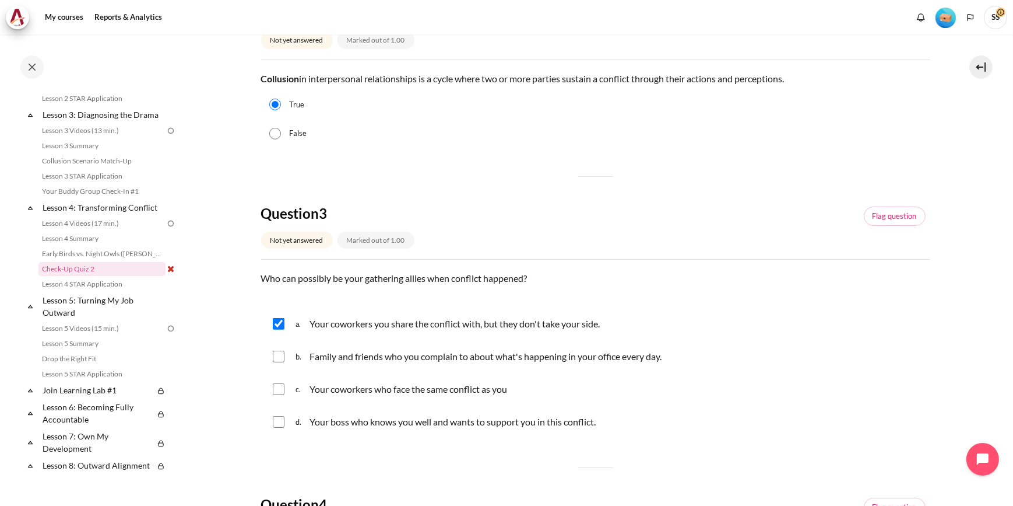
click at [282, 358] on input "Content" at bounding box center [279, 356] width 12 height 12
checkbox input "true"
click at [283, 327] on input "Content" at bounding box center [279, 324] width 12 height 12
checkbox input "false"
click at [275, 388] on input "Content" at bounding box center [279, 389] width 12 height 12
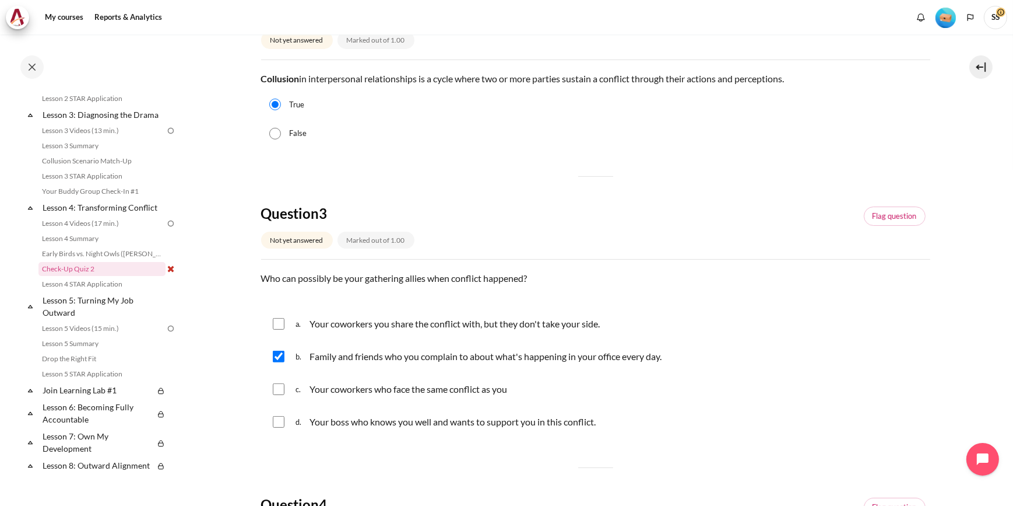
checkbox input "true"
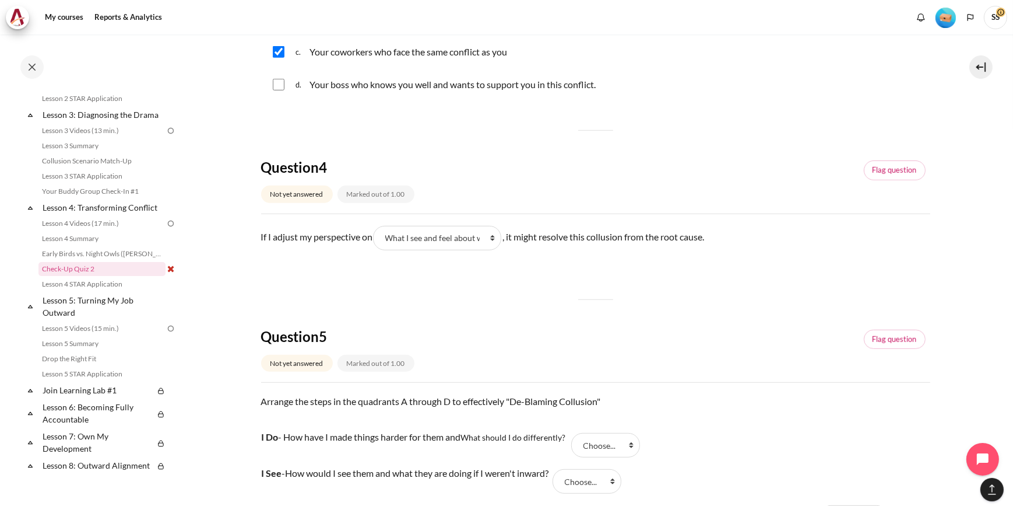
scroll to position [954, 0]
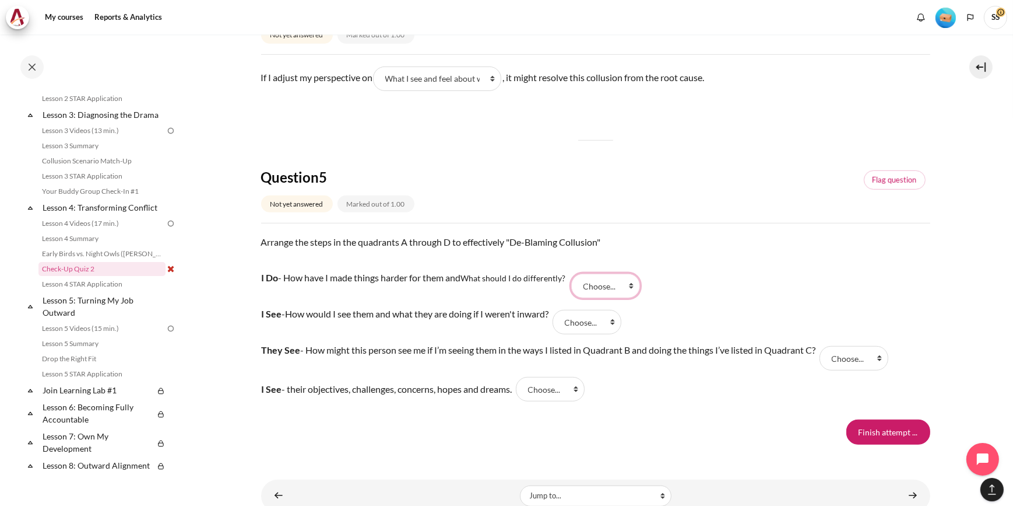
click at [619, 284] on select "Choose... A D C B" at bounding box center [605, 285] width 69 height 24
select select "2"
click at [574, 273] on select "Choose... A D C B" at bounding box center [605, 285] width 69 height 24
click at [602, 321] on select "Choose... A D C B" at bounding box center [587, 322] width 69 height 24
select select "1"
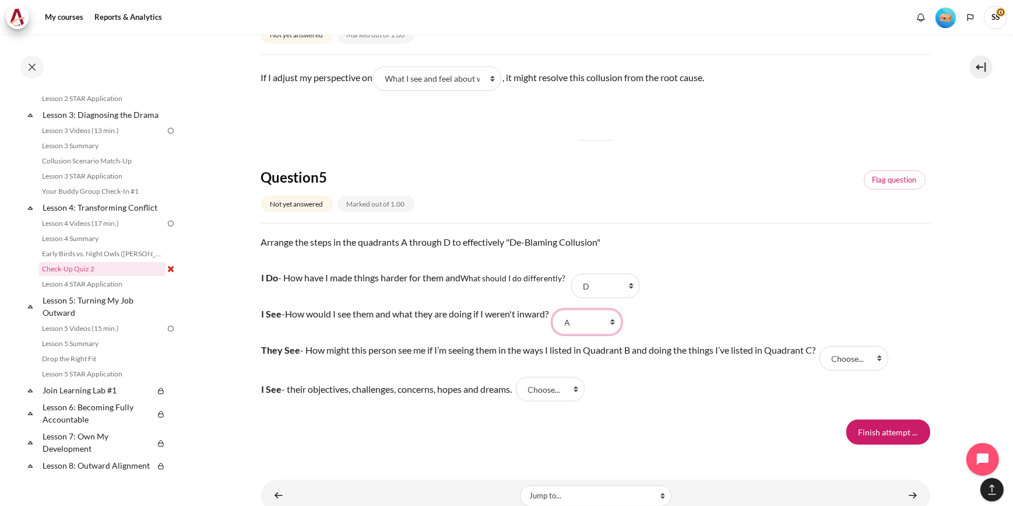
click at [560, 310] on select "Choose... A D C B" at bounding box center [587, 322] width 69 height 24
click at [864, 359] on select "Choose... A D C B" at bounding box center [854, 358] width 69 height 24
select select "3"
click at [825, 346] on select "Choose... A D C B" at bounding box center [854, 358] width 69 height 24
click at [561, 391] on select "Choose... A D C B" at bounding box center [550, 389] width 69 height 24
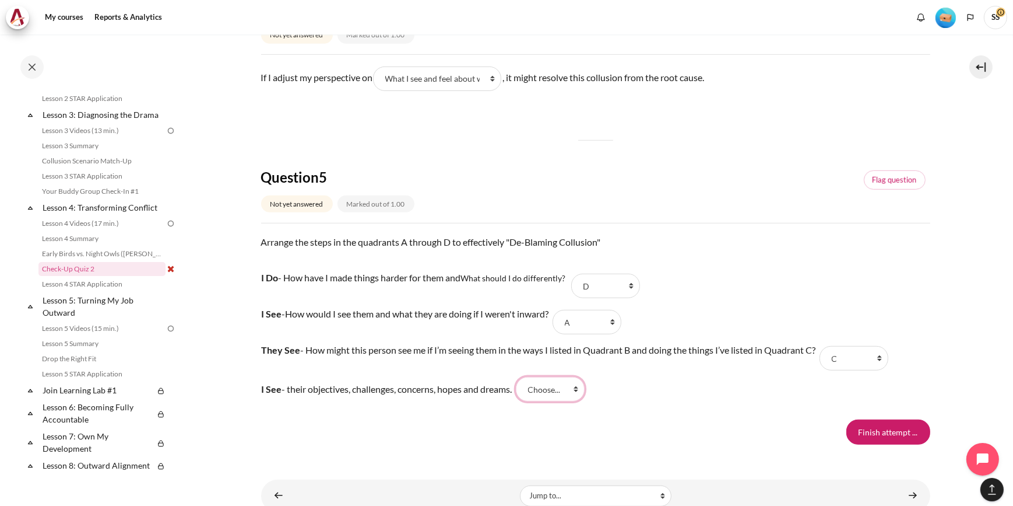
select select "4"
click at [522, 377] on select "Choose... A D C B" at bounding box center [550, 389] width 69 height 24
click at [663, 419] on div "Finish attempt ..." at bounding box center [595, 431] width 669 height 24
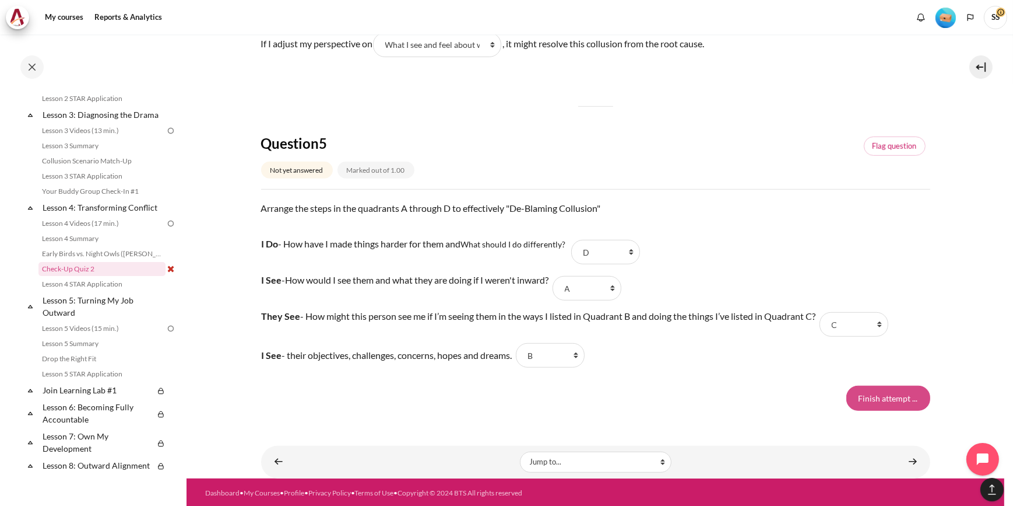
click at [879, 398] on input "Finish attempt ..." at bounding box center [889, 397] width 84 height 24
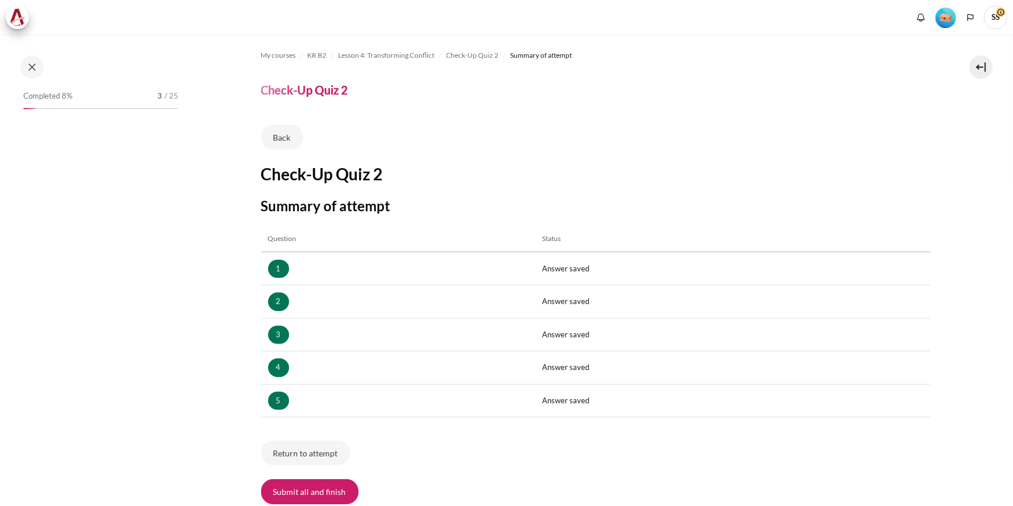
scroll to position [93, 0]
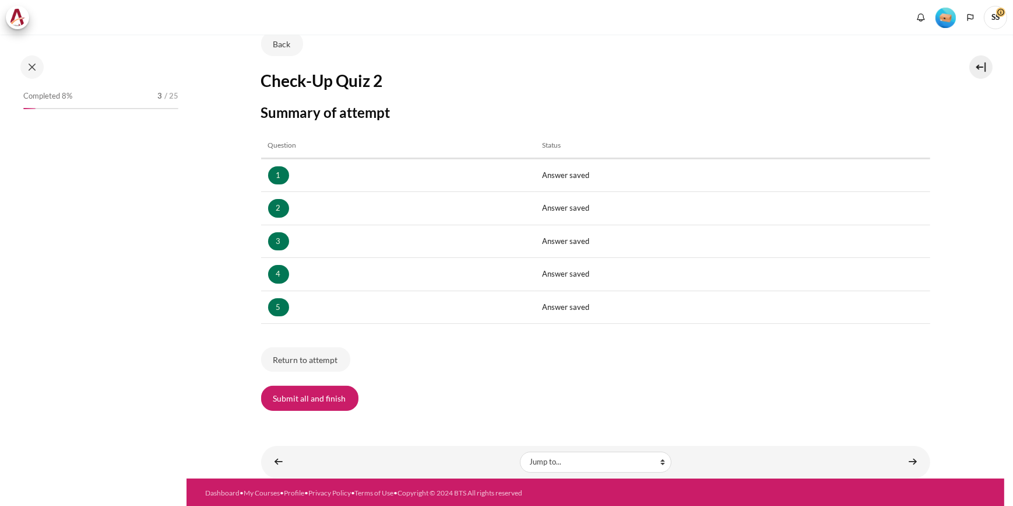
click at [332, 399] on button "Submit all and finish" at bounding box center [309, 397] width 97 height 24
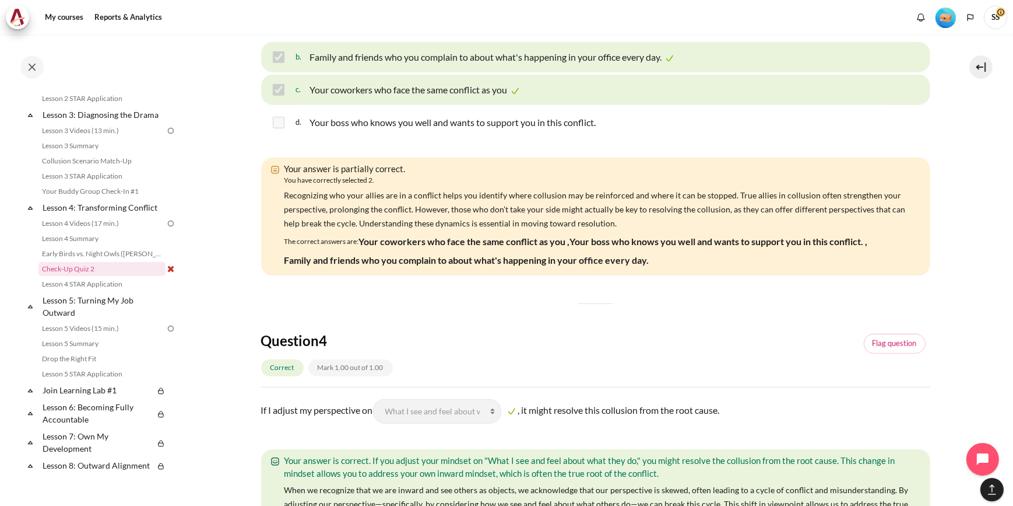
scroll to position [795, 0]
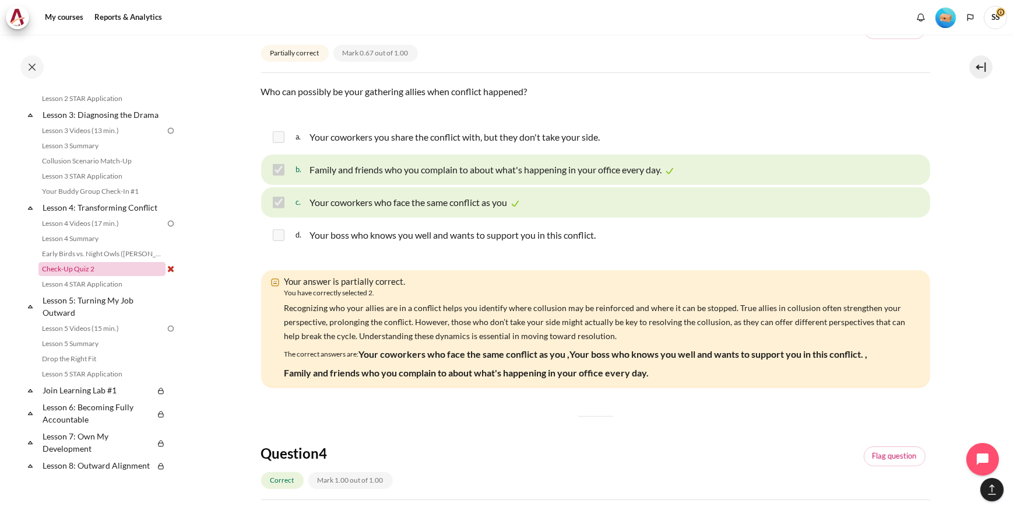
click at [69, 276] on link "Check-Up Quiz 2" at bounding box center [101, 269] width 127 height 14
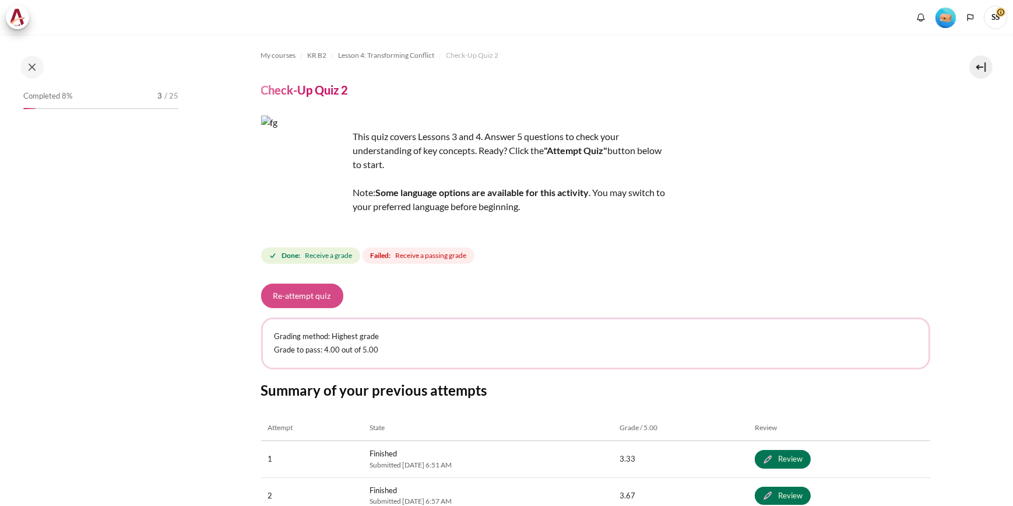
click at [313, 291] on button "Re-attempt quiz" at bounding box center [302, 295] width 82 height 24
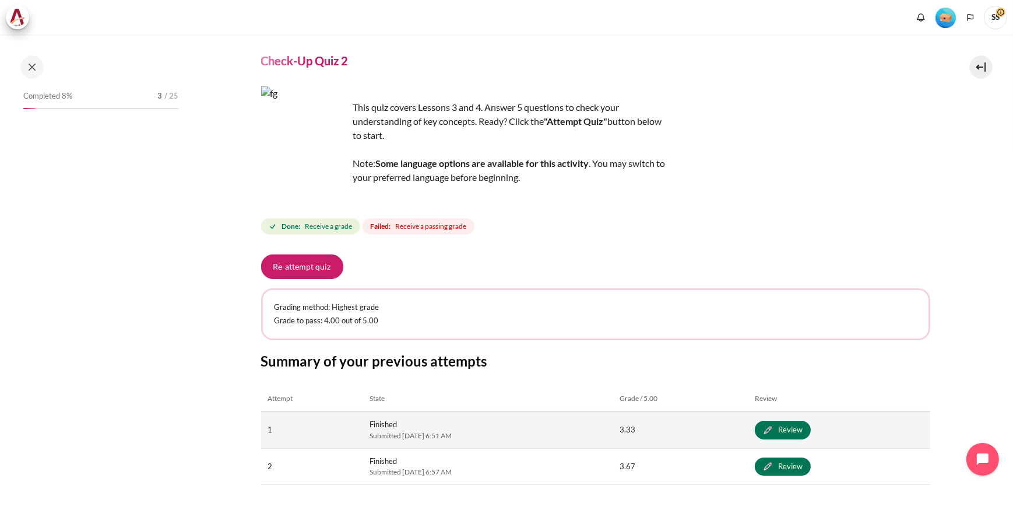
scroll to position [101, 0]
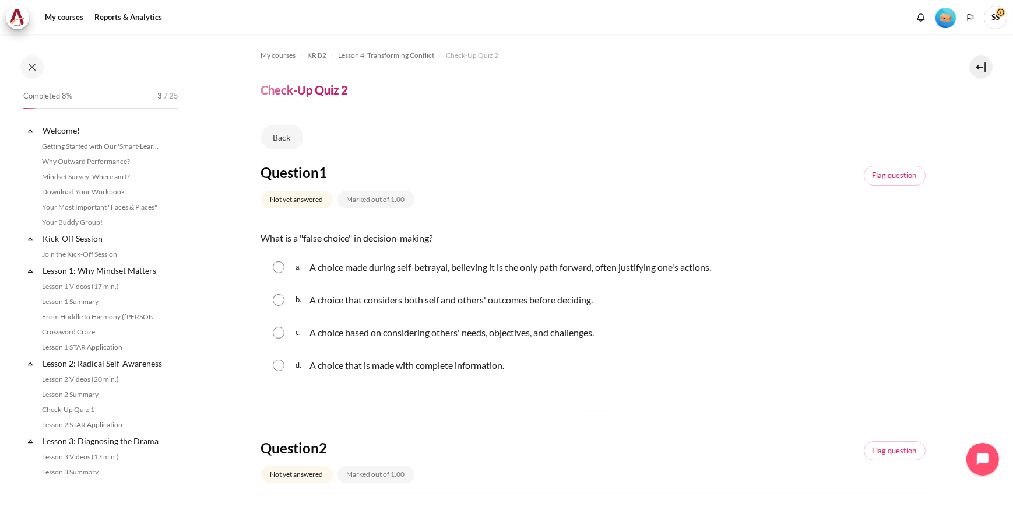
scroll to position [326, 0]
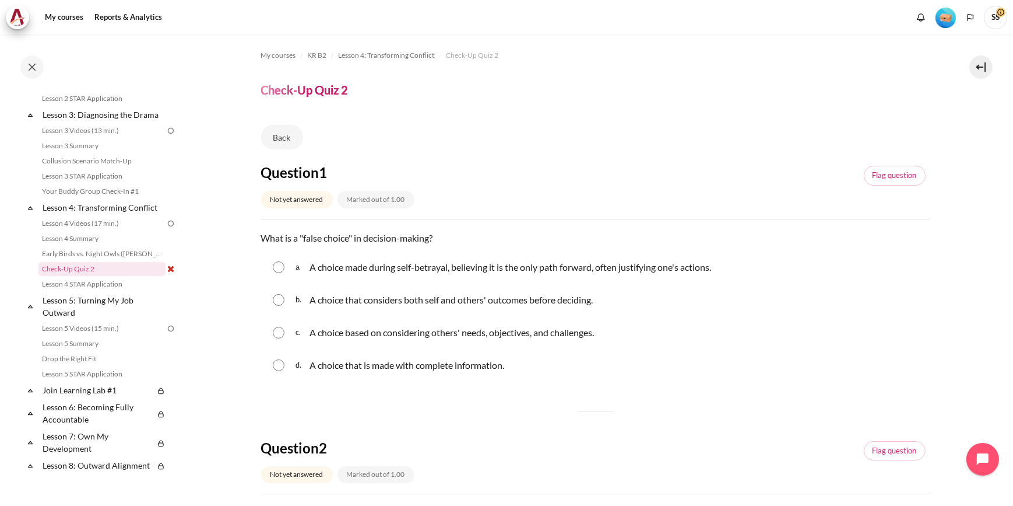
click at [275, 268] on input "Content" at bounding box center [279, 267] width 12 height 12
radio input "true"
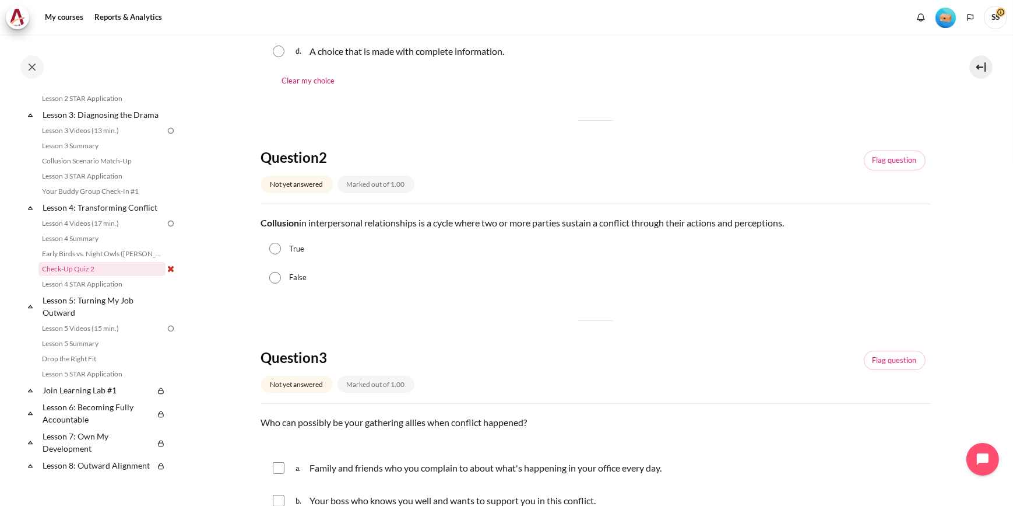
scroll to position [318, 0]
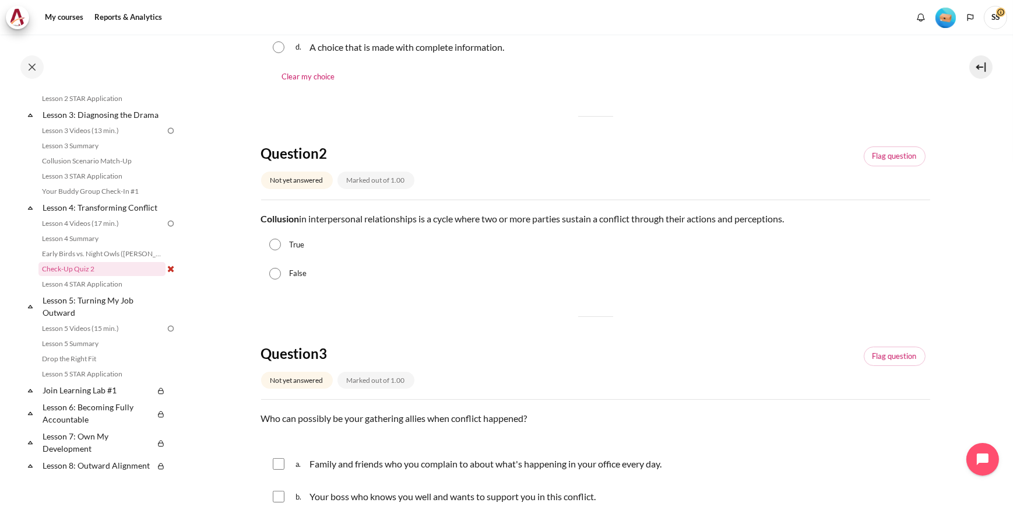
click at [273, 244] on input "True" at bounding box center [275, 244] width 12 height 12
radio input "true"
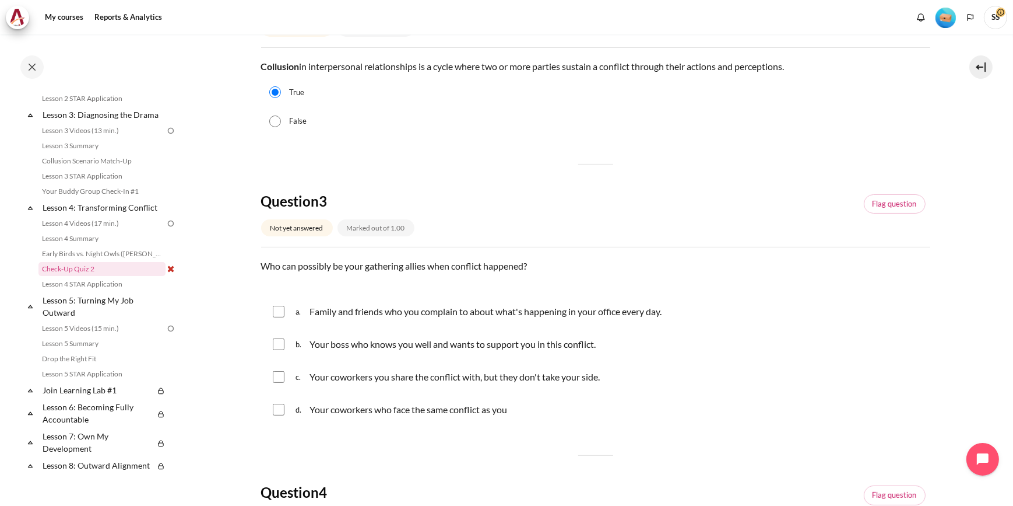
scroll to position [530, 0]
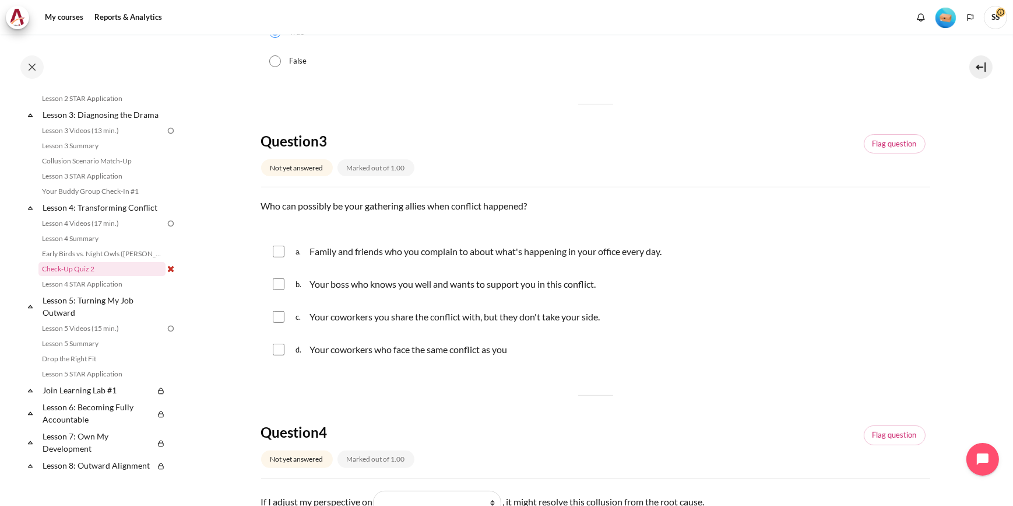
click at [275, 285] on input "Content" at bounding box center [279, 284] width 12 height 12
checkbox input "true"
drag, startPoint x: 279, startPoint y: 319, endPoint x: 281, endPoint y: 329, distance: 10.6
click at [279, 320] on input "Content" at bounding box center [279, 317] width 12 height 12
checkbox input "true"
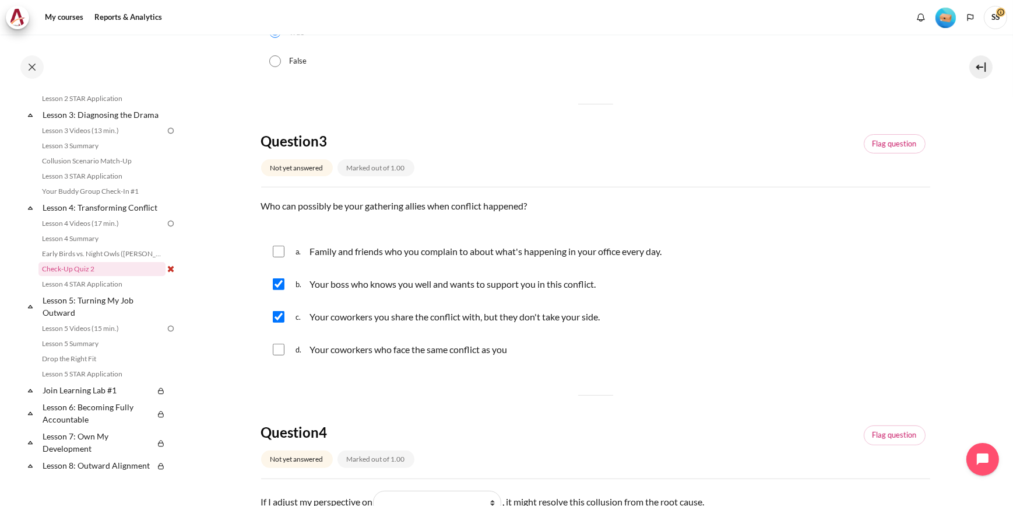
click at [279, 352] on input "Content" at bounding box center [279, 349] width 12 height 12
checkbox input "true"
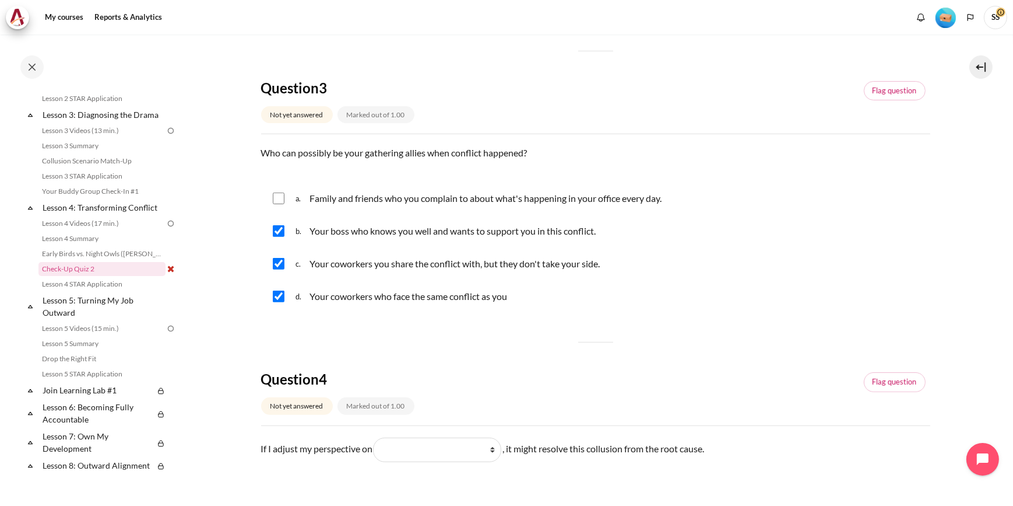
scroll to position [636, 0]
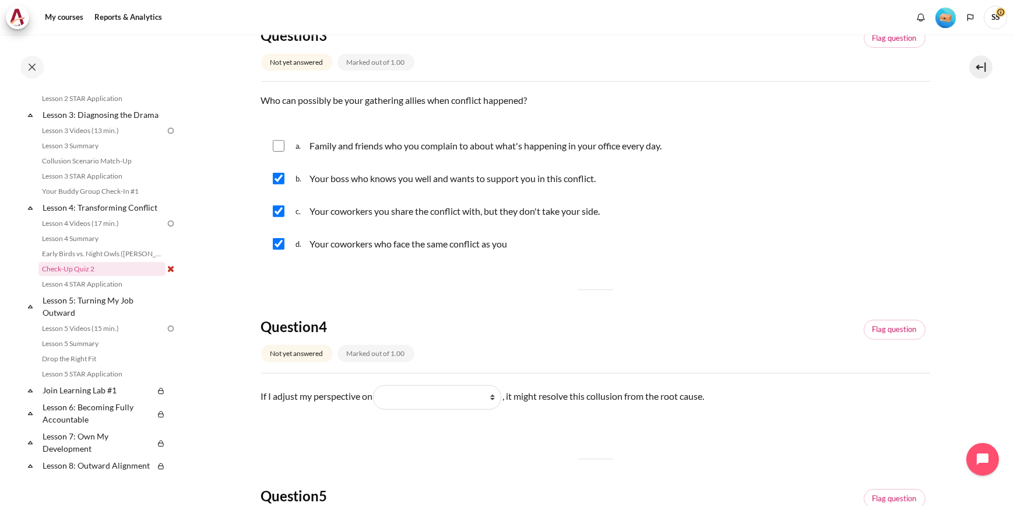
click at [275, 210] on input "Content" at bounding box center [279, 211] width 12 height 12
checkbox input "false"
click at [275, 141] on input "Content" at bounding box center [279, 146] width 12 height 12
checkbox input "true"
click at [279, 209] on input "Content" at bounding box center [279, 211] width 12 height 12
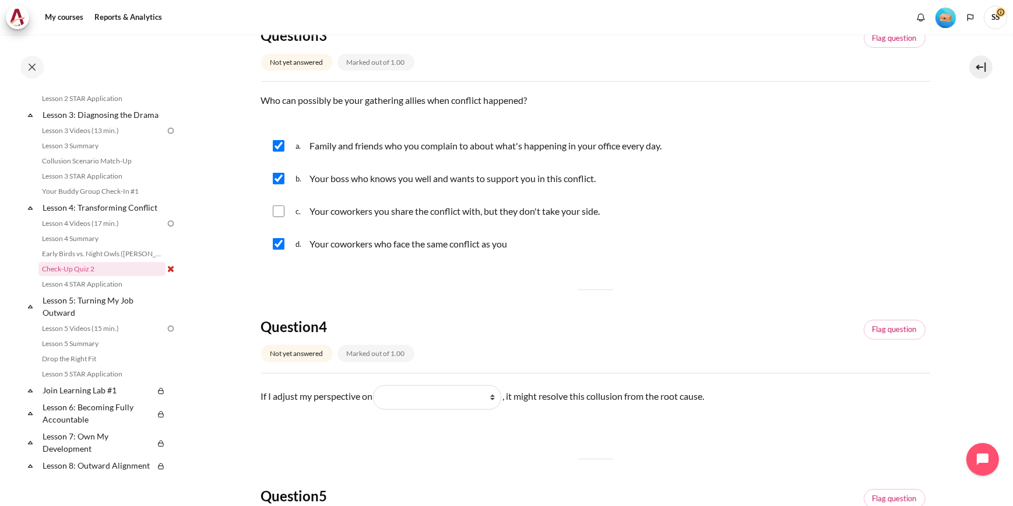
checkbox input "true"
click at [281, 243] on input "Content" at bounding box center [279, 244] width 12 height 12
checkbox input "false"
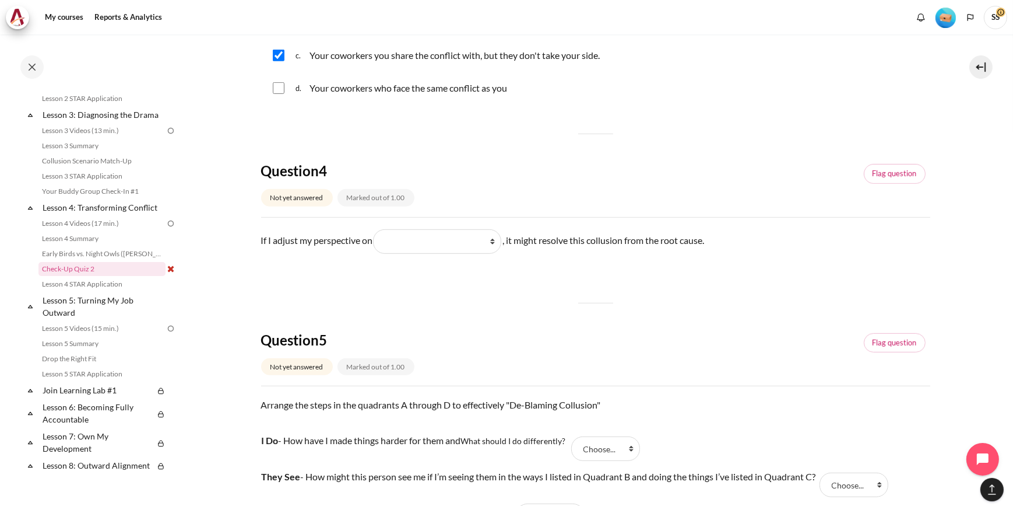
scroll to position [795, 0]
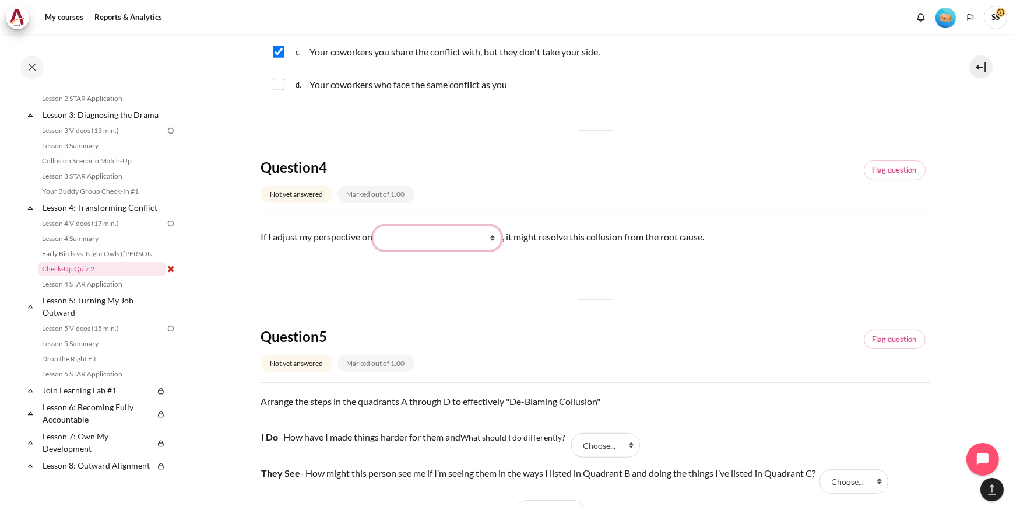
click at [483, 238] on select "What I do What they see and feel What I see and feel about what they do What th…" at bounding box center [437, 238] width 128 height 24
select select "3"
click at [377, 226] on select "What I do What they see and feel What I see and feel about what they do What th…" at bounding box center [437, 238] width 128 height 24
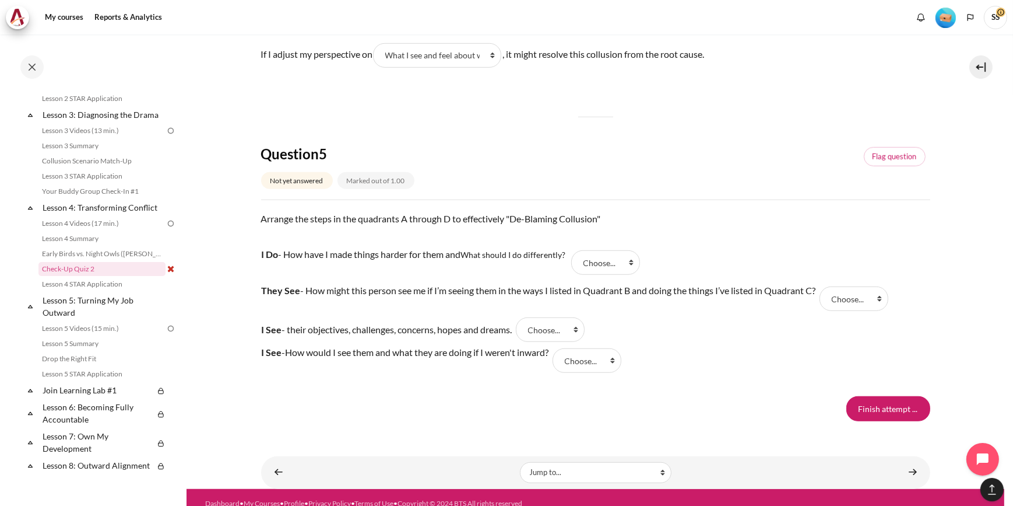
scroll to position [988, 0]
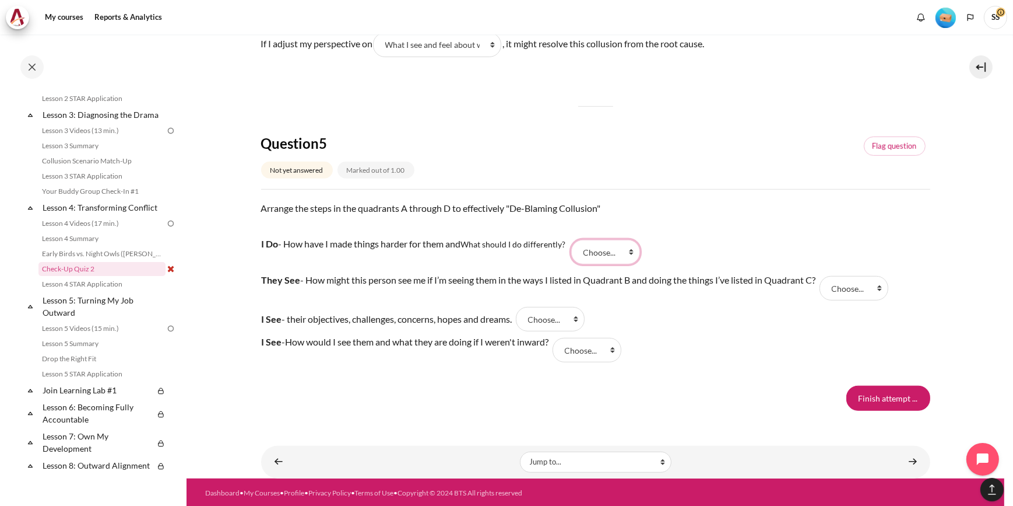
click at [614, 252] on select "Choose... A D C B" at bounding box center [605, 252] width 69 height 24
select select "3"
click at [574, 240] on select "Choose... A D C B" at bounding box center [605, 252] width 69 height 24
click at [857, 285] on select "Choose... A D C B" at bounding box center [854, 288] width 69 height 24
select select "2"
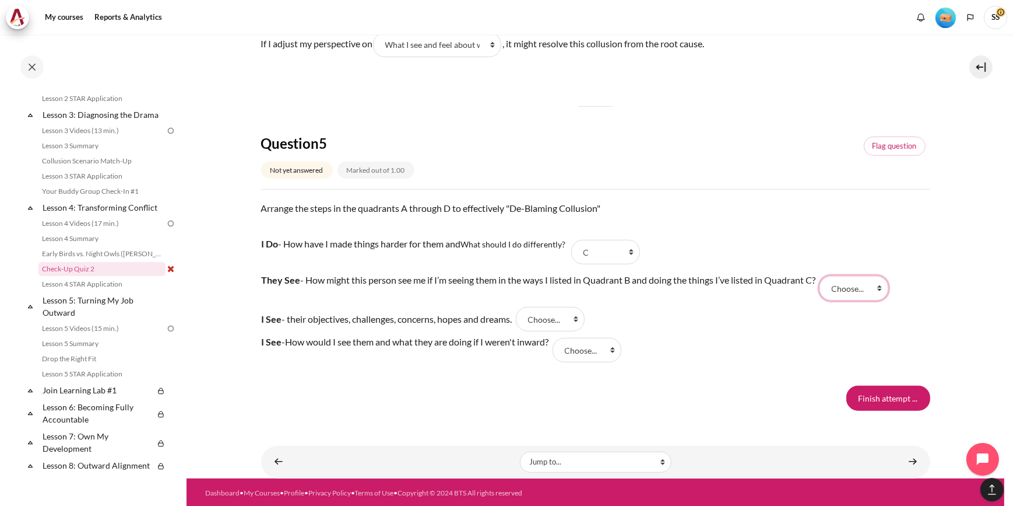
click at [825, 276] on select "Choose... A D C B" at bounding box center [854, 288] width 69 height 24
click at [569, 323] on select "Choose... A D C B" at bounding box center [550, 319] width 69 height 24
click at [662, 320] on tr "I See - their objectives, challenges, concerns, hopes and dreams. Answer 3 Ques…" at bounding box center [574, 319] width 626 height 26
click at [600, 353] on select "Choose... A D C B" at bounding box center [587, 350] width 69 height 24
select select "1"
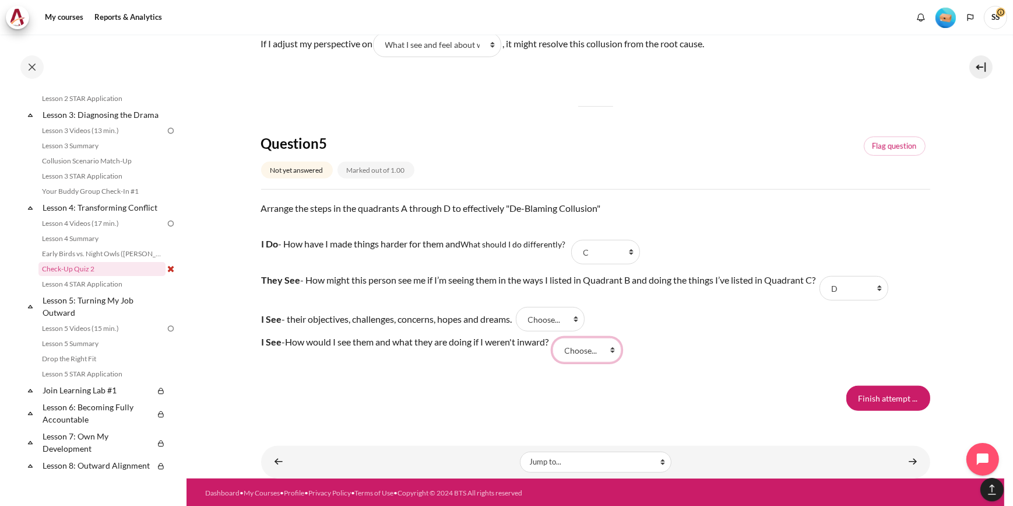
click at [560, 338] on select "Choose... A D C B" at bounding box center [587, 350] width 69 height 24
click at [573, 322] on select "Choose... A D C B" at bounding box center [550, 319] width 69 height 24
select select "4"
click at [522, 307] on select "Choose... A D C B" at bounding box center [550, 319] width 69 height 24
click at [763, 396] on div "Finish attempt ..." at bounding box center [595, 397] width 669 height 24
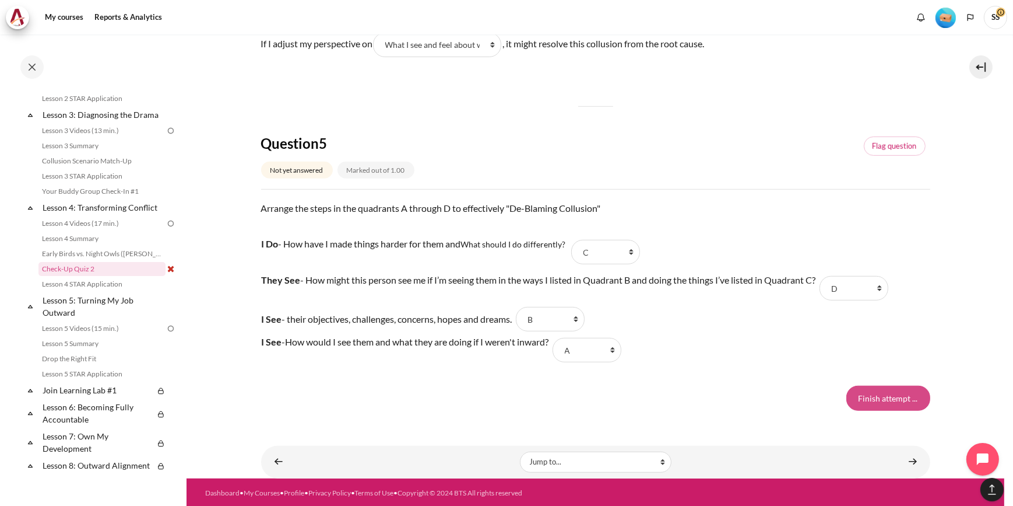
click at [878, 398] on input "Finish attempt ..." at bounding box center [889, 397] width 84 height 24
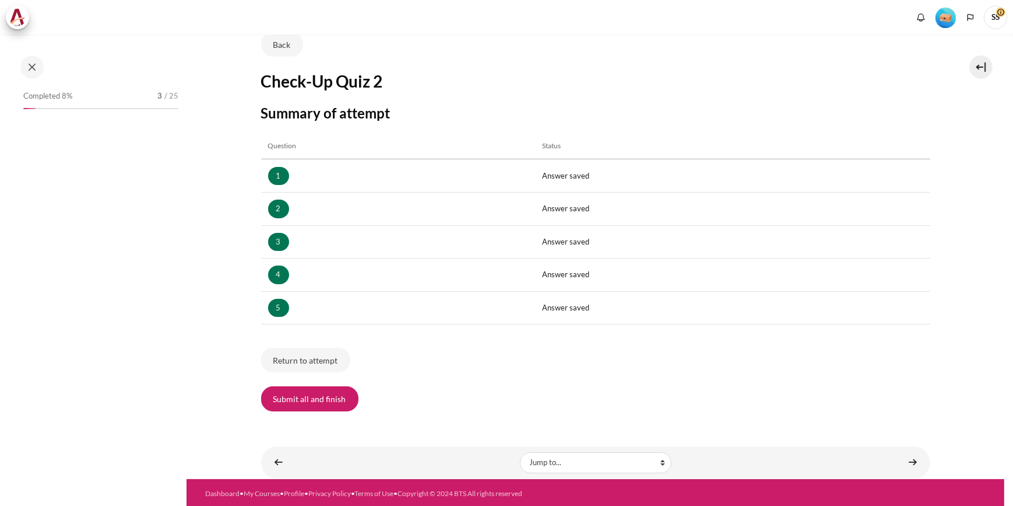
scroll to position [93, 0]
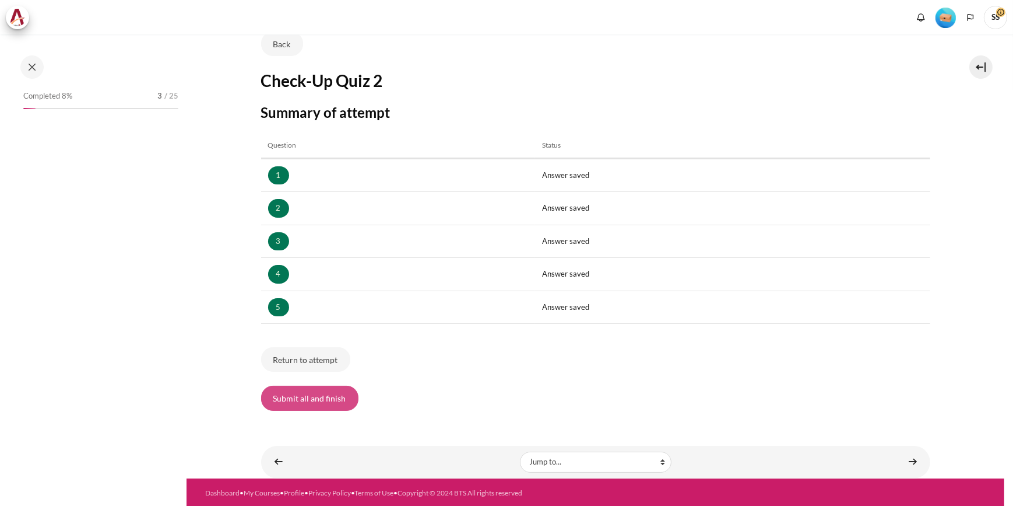
click at [331, 402] on button "Submit all and finish" at bounding box center [309, 397] width 97 height 24
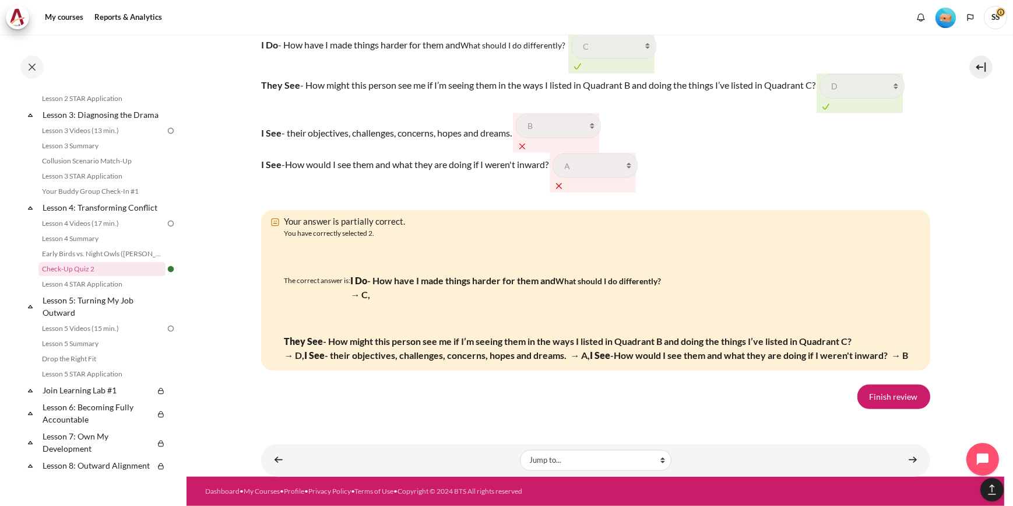
scroll to position [1943, 0]
drag, startPoint x: 71, startPoint y: 279, endPoint x: 185, endPoint y: 264, distance: 115.2
click at [71, 276] on link "Check-Up Quiz 2" at bounding box center [101, 269] width 127 height 14
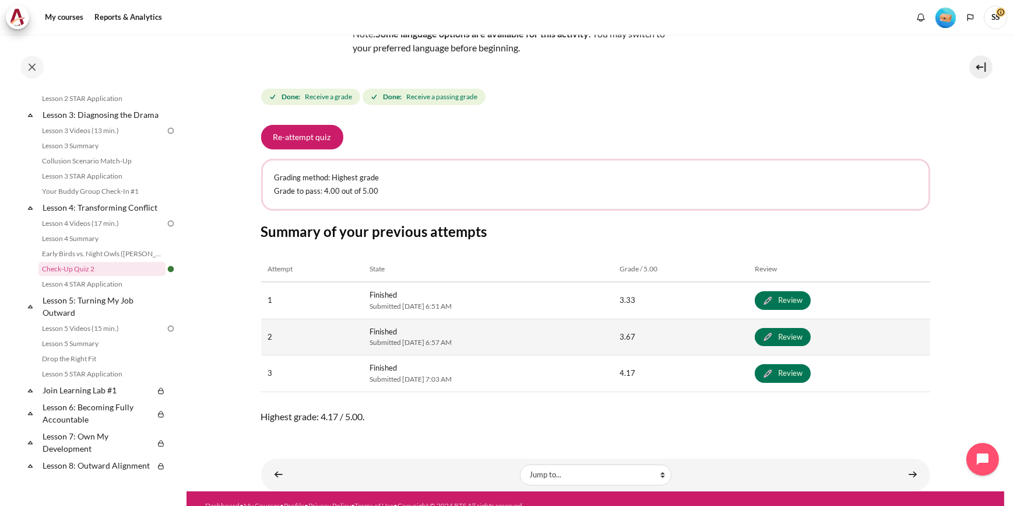
scroll to position [171, 0]
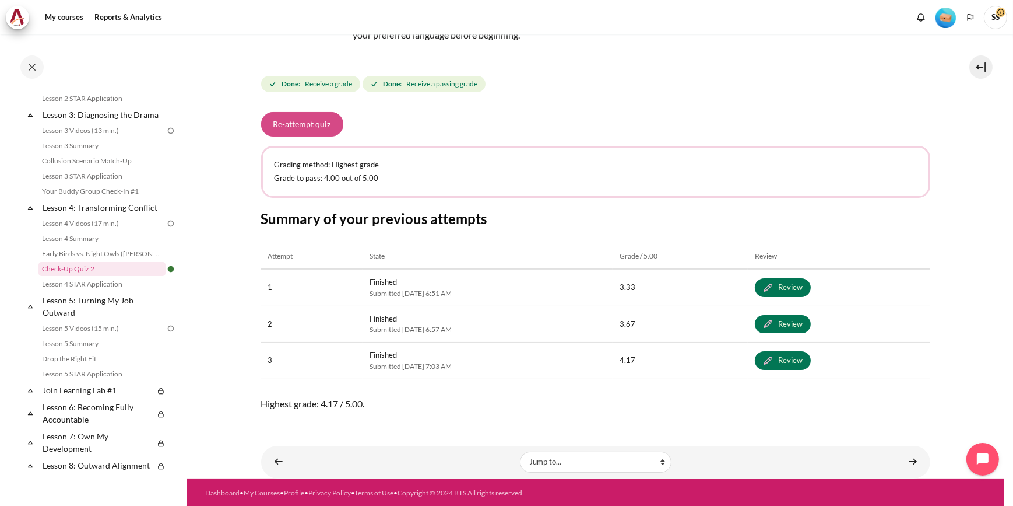
click at [318, 127] on button "Re-attempt quiz" at bounding box center [302, 124] width 82 height 24
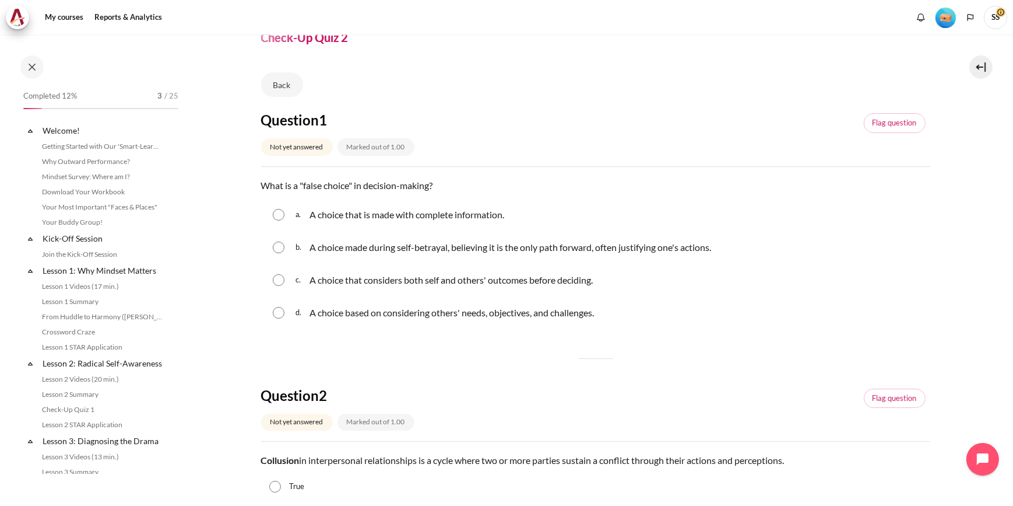
scroll to position [326, 0]
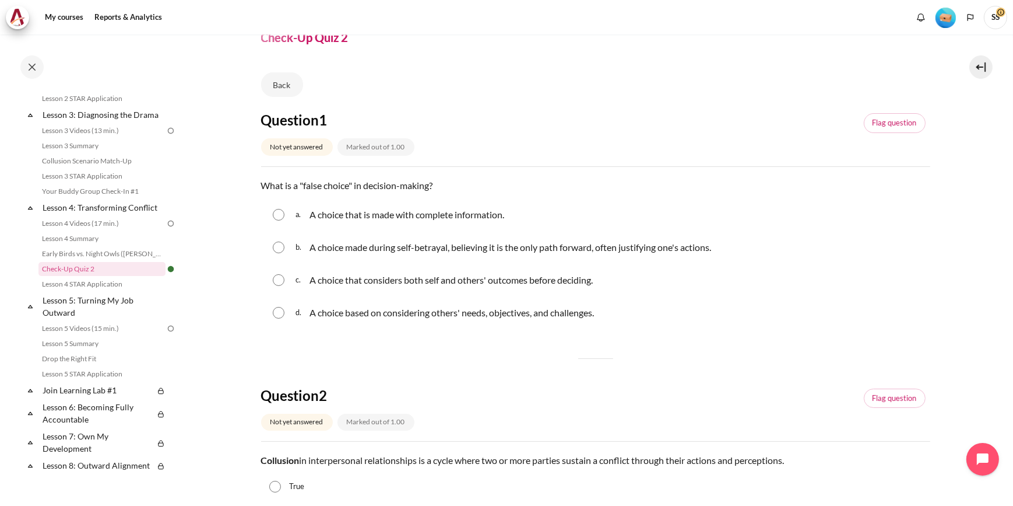
click at [274, 247] on input "Content" at bounding box center [279, 247] width 12 height 12
radio input "true"
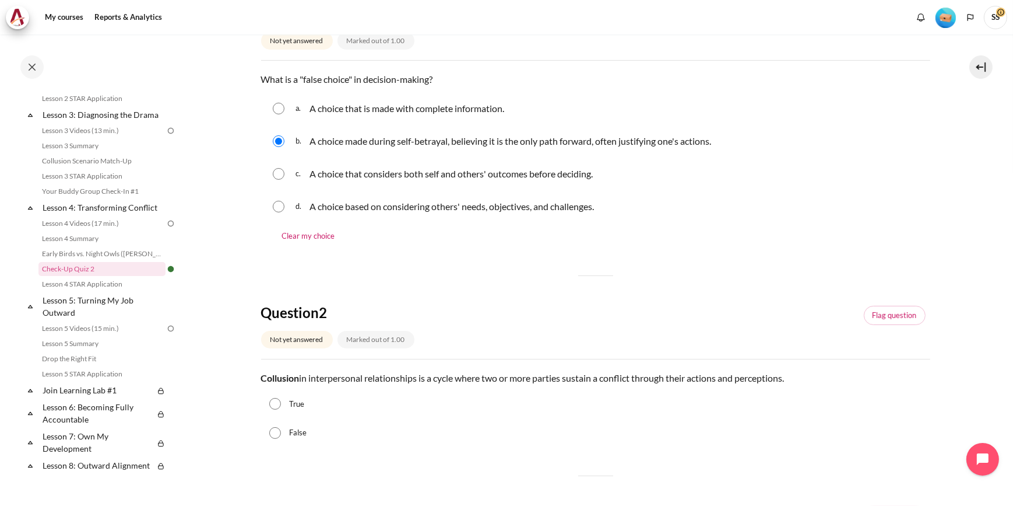
scroll to position [318, 0]
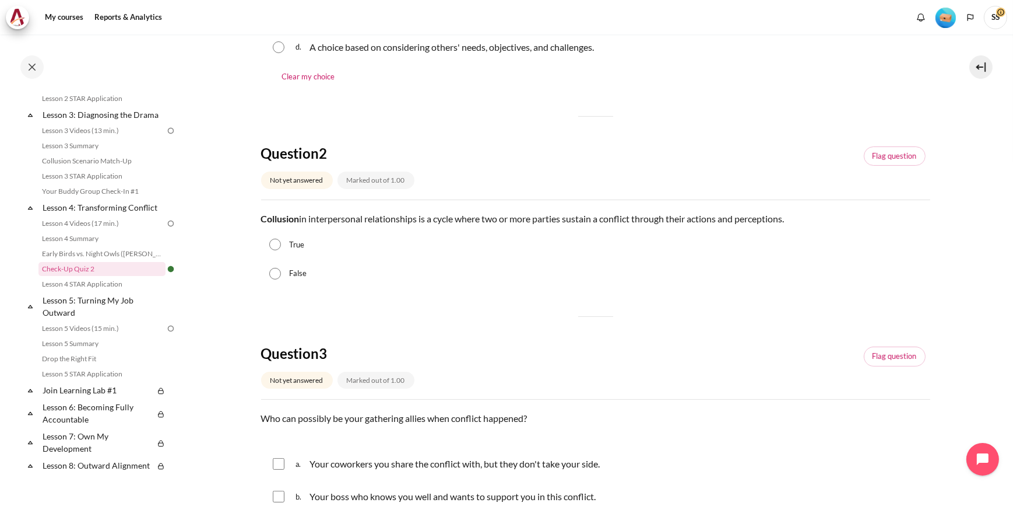
click at [278, 245] on input "True" at bounding box center [275, 244] width 12 height 12
radio input "true"
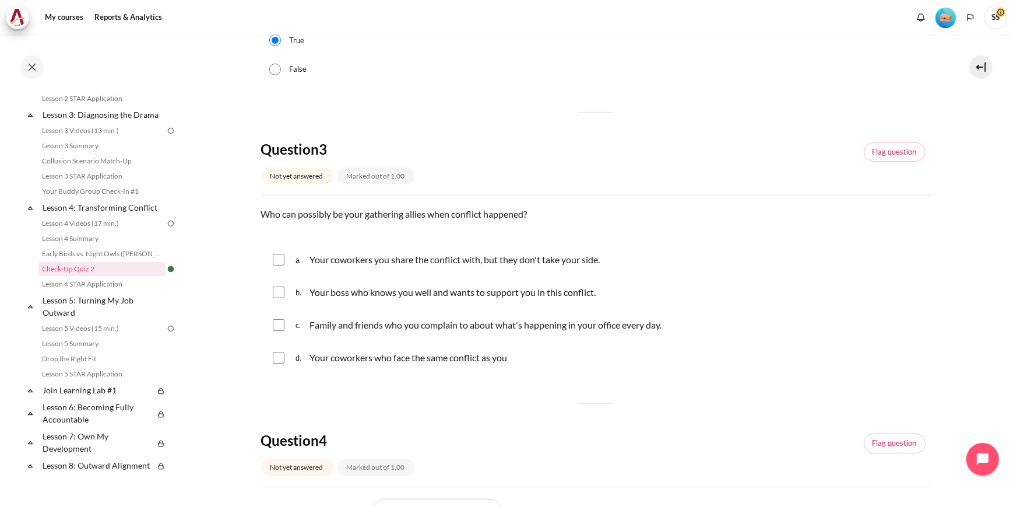
scroll to position [530, 0]
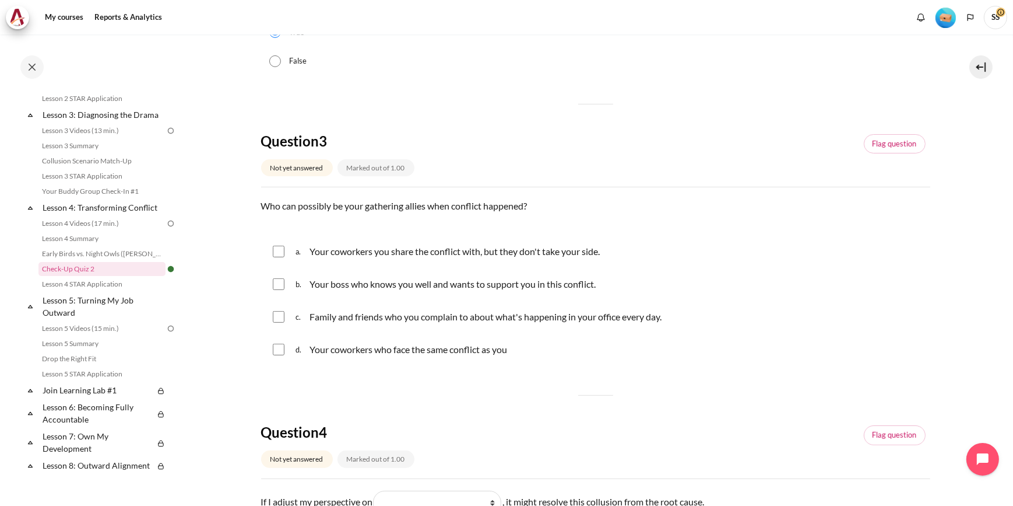
click at [280, 317] on input "Content" at bounding box center [279, 317] width 12 height 12
checkbox input "true"
click at [280, 285] on input "Content" at bounding box center [279, 284] width 12 height 12
checkbox input "true"
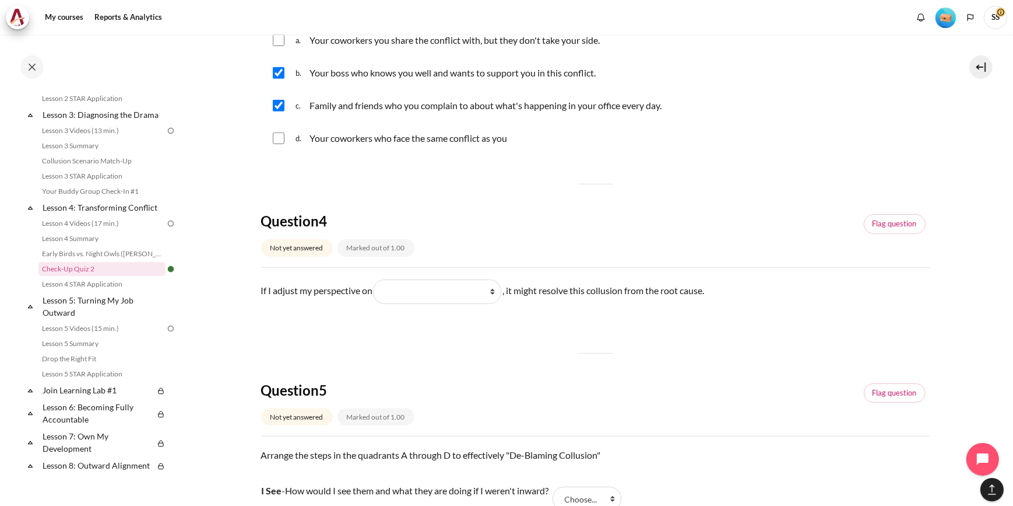
scroll to position [742, 0]
click at [471, 292] on select "What I see and feel about what they do What they do What I do What they see and…" at bounding box center [437, 291] width 128 height 24
select select "1"
click at [377, 279] on select "What I see and feel about what they do What they do What I do What they see and…" at bounding box center [437, 291] width 128 height 24
click at [516, 380] on div "Question 5 Not yet answered Marked out of 1.00 Flag question" at bounding box center [595, 407] width 669 height 55
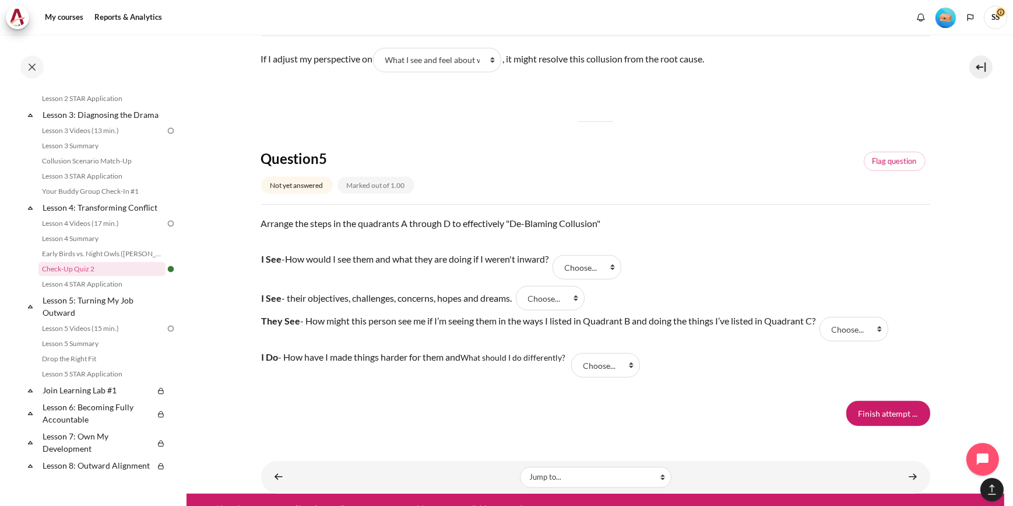
scroll to position [988, 0]
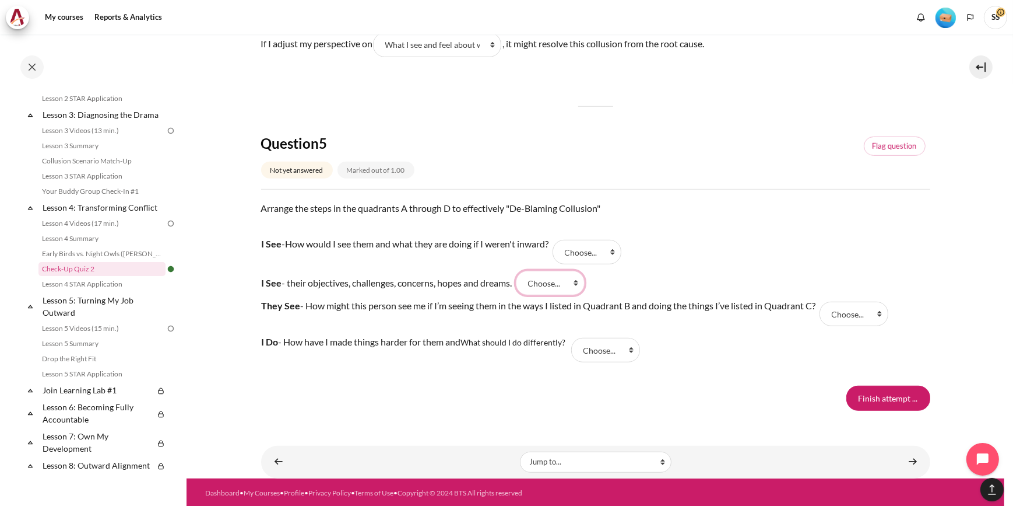
click at [561, 279] on select "Choose... A B C D" at bounding box center [550, 283] width 69 height 24
select select "1"
click at [522, 271] on select "Choose... A B C D" at bounding box center [550, 283] width 69 height 24
click at [610, 248] on select "Choose... A B C D" at bounding box center [587, 252] width 69 height 24
select select "2"
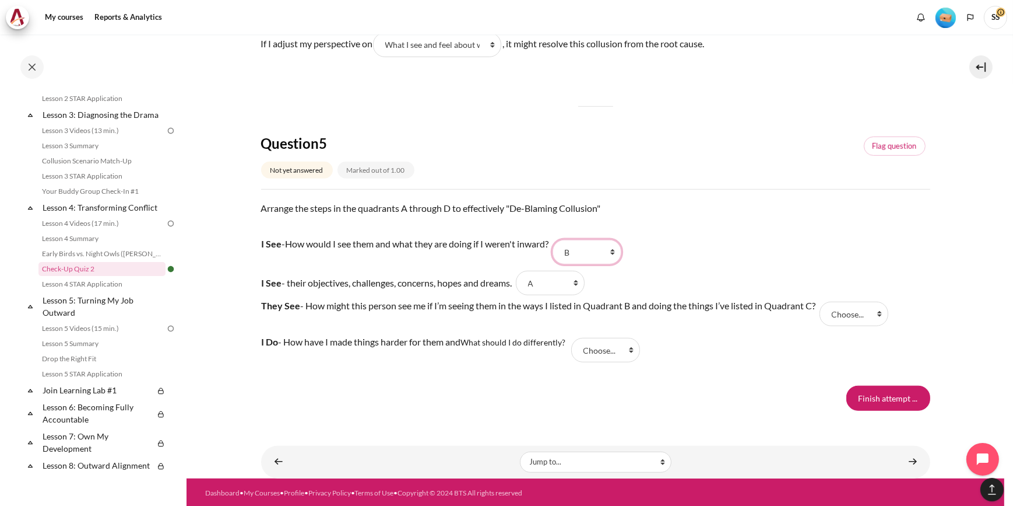
click at [560, 240] on select "Choose... A B C D" at bounding box center [587, 252] width 69 height 24
drag, startPoint x: 599, startPoint y: 351, endPoint x: 606, endPoint y: 350, distance: 7.6
click at [599, 351] on select "Choose... A B C D" at bounding box center [605, 350] width 69 height 24
select select "3"
click at [574, 338] on select "Choose... A B C D" at bounding box center [605, 350] width 69 height 24
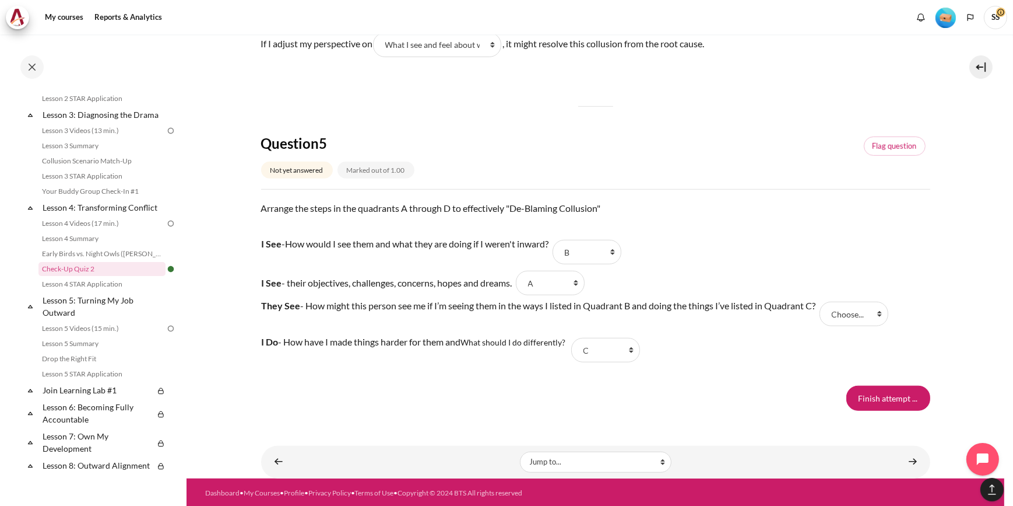
click at [746, 359] on tr "I Do - How have I made things harder for them and What should I do differently?…" at bounding box center [574, 350] width 626 height 36
click at [865, 312] on select "Choose... A B C D" at bounding box center [854, 313] width 69 height 24
select select "4"
click at [825, 301] on select "Choose... A B C D" at bounding box center [854, 313] width 69 height 24
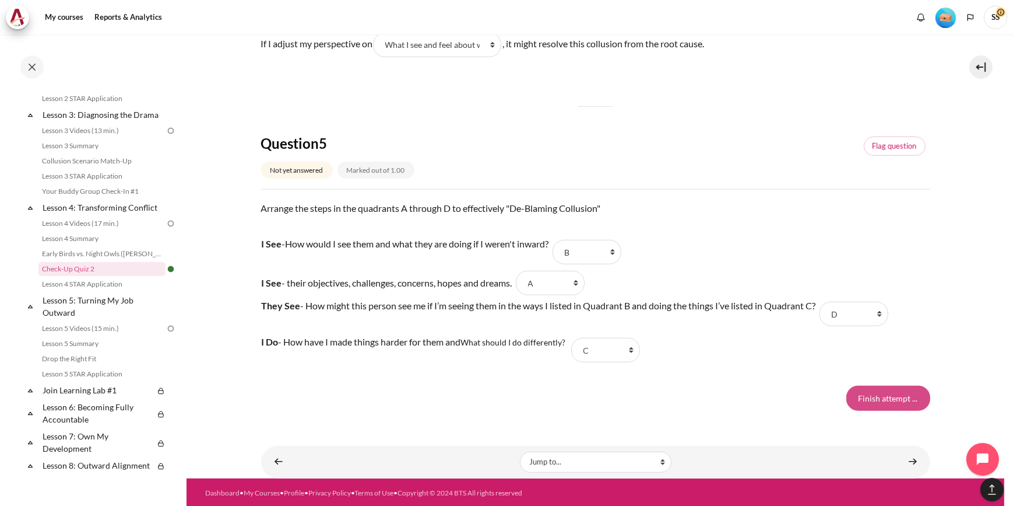
click at [879, 391] on input "Finish attempt ..." at bounding box center [889, 397] width 84 height 24
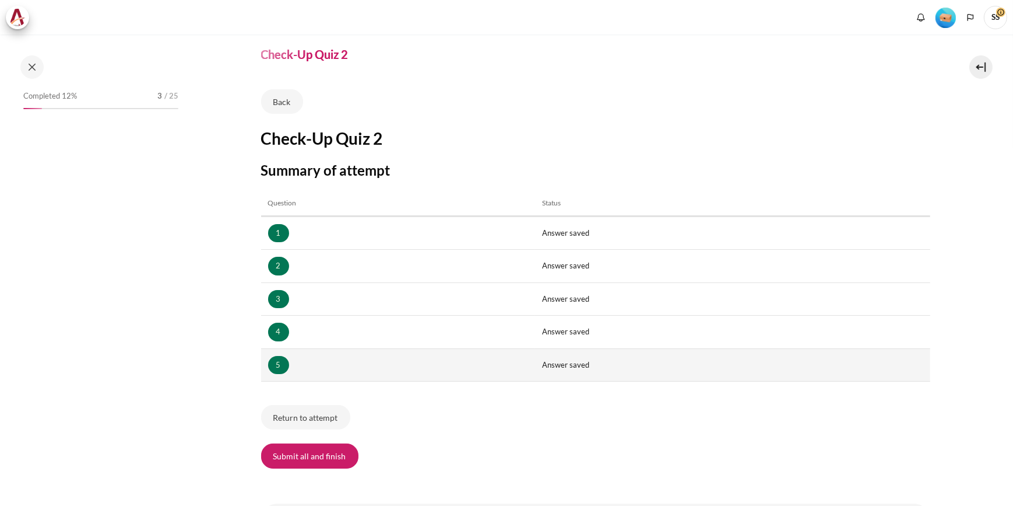
scroll to position [93, 0]
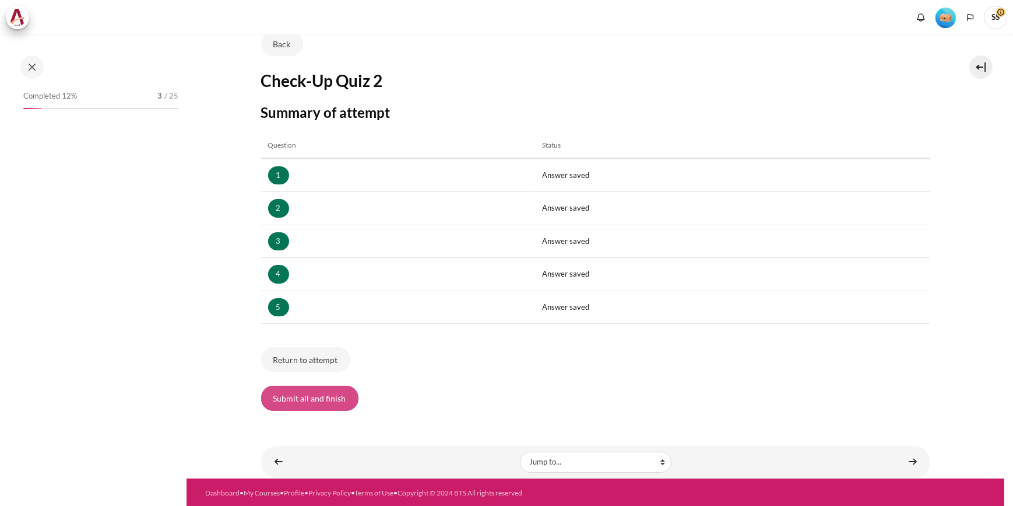
click at [313, 387] on button "Submit all and finish" at bounding box center [309, 397] width 97 height 24
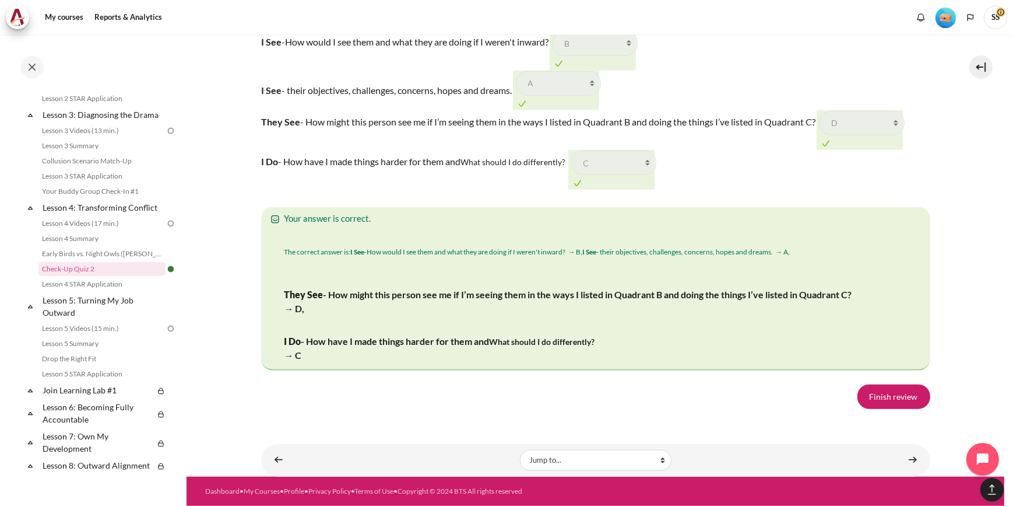
scroll to position [1932, 0]
click at [881, 396] on link "Finish review" at bounding box center [894, 396] width 73 height 24
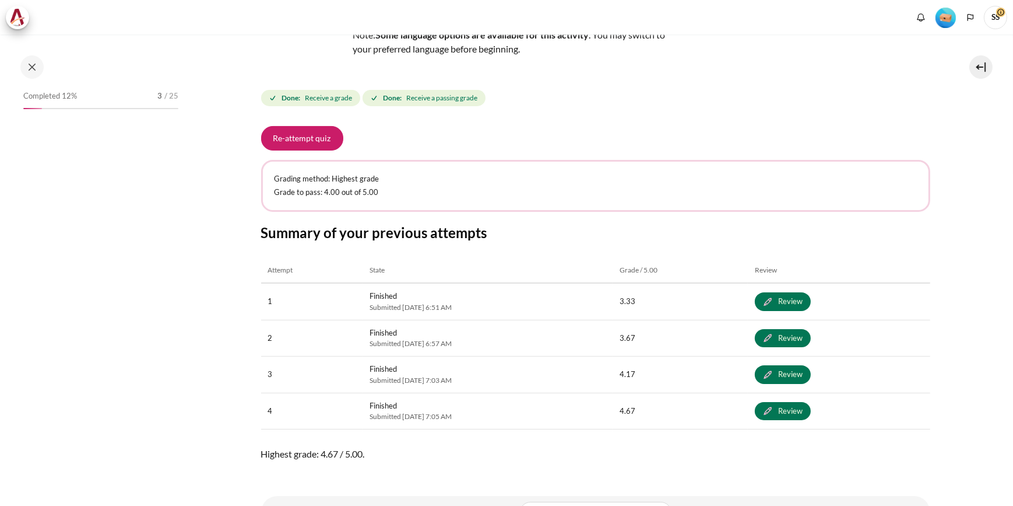
scroll to position [208, 0]
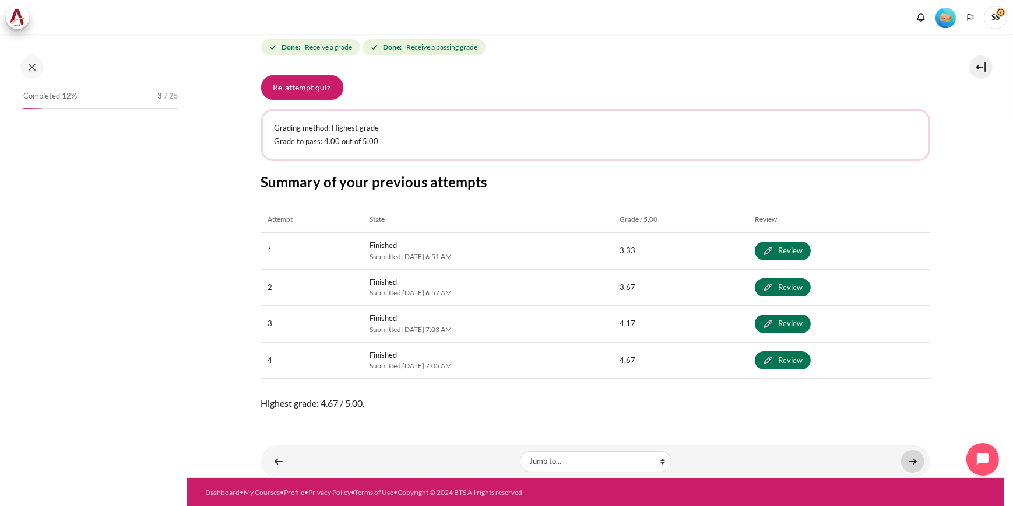
click at [906, 460] on link "Content" at bounding box center [912, 461] width 23 height 23
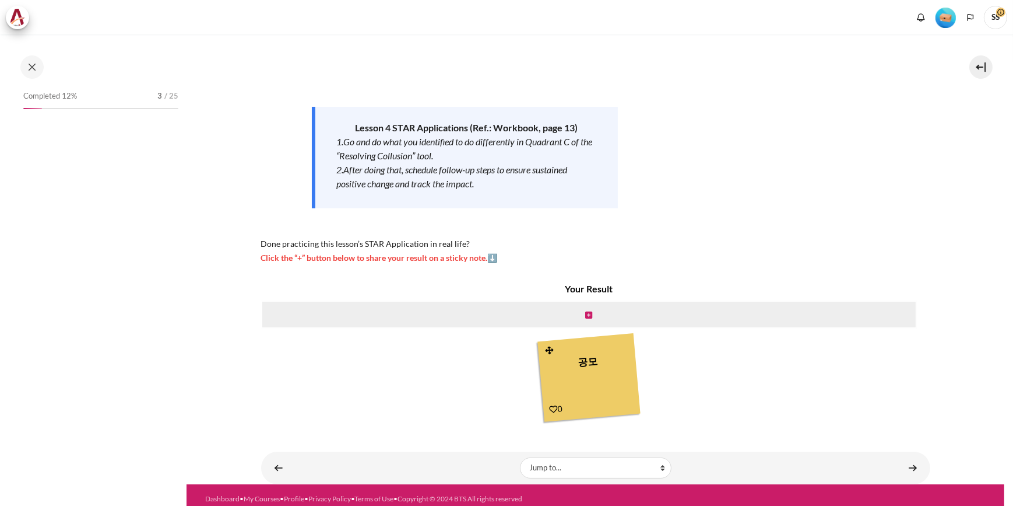
scroll to position [128, 0]
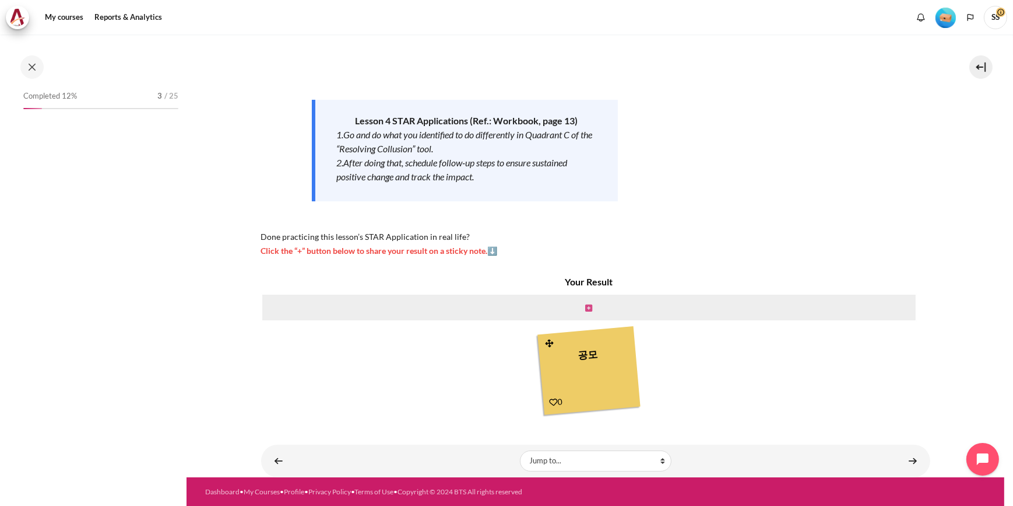
click at [585, 306] on icon "Content" at bounding box center [588, 308] width 7 height 8
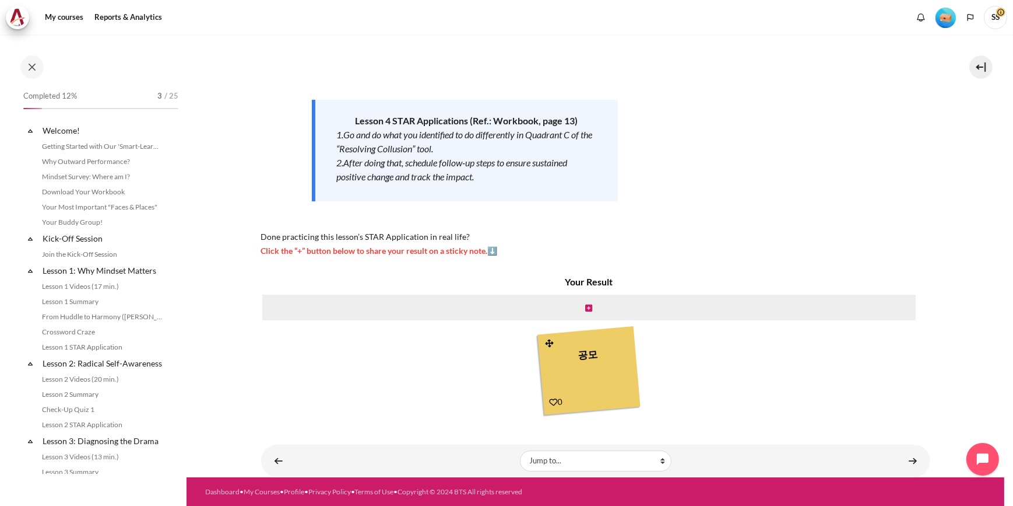
scroll to position [341, 0]
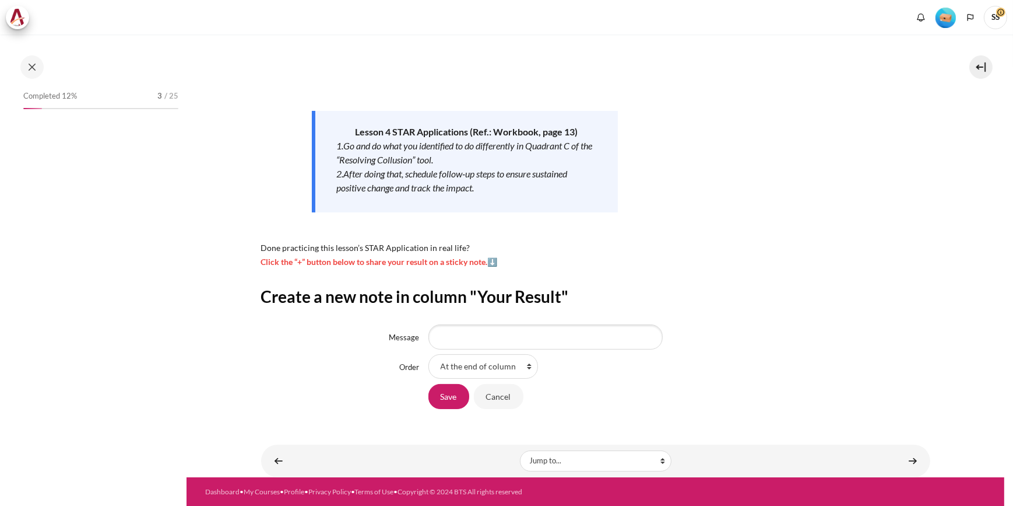
scroll to position [117, 0]
click at [156, 279] on div "Completed 12% 3 / 25" at bounding box center [100, 280] width 167 height 385
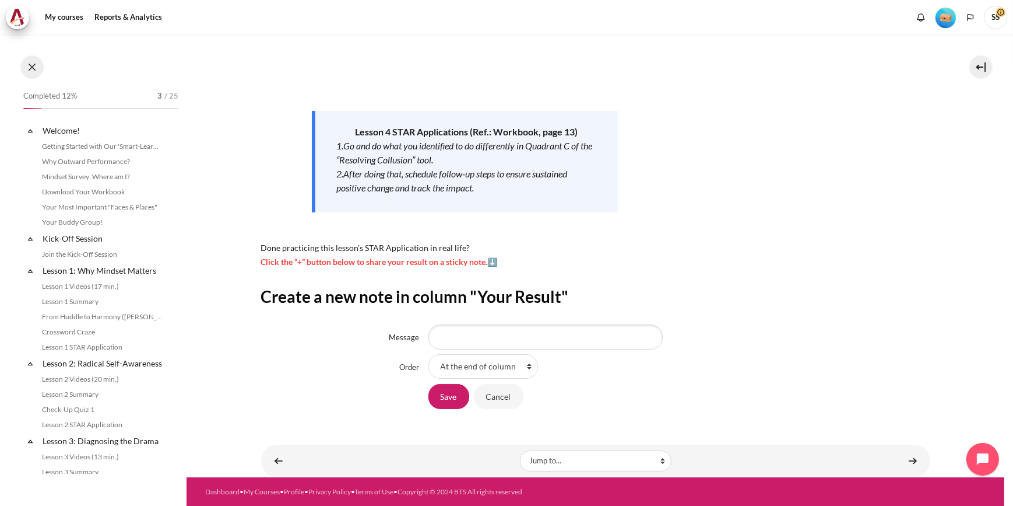
scroll to position [341, 0]
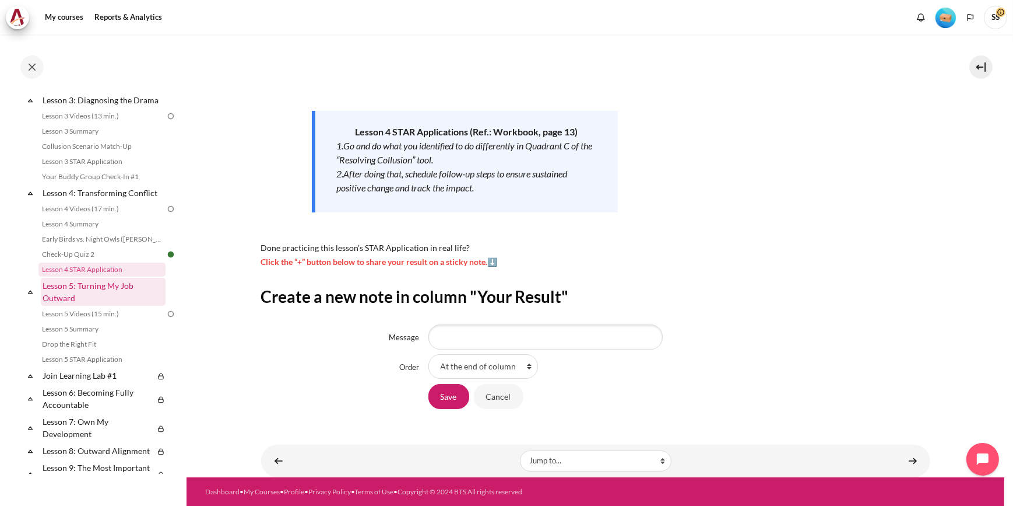
click at [80, 299] on link "Lesson 5: Turning My Job Outward" at bounding box center [103, 292] width 125 height 28
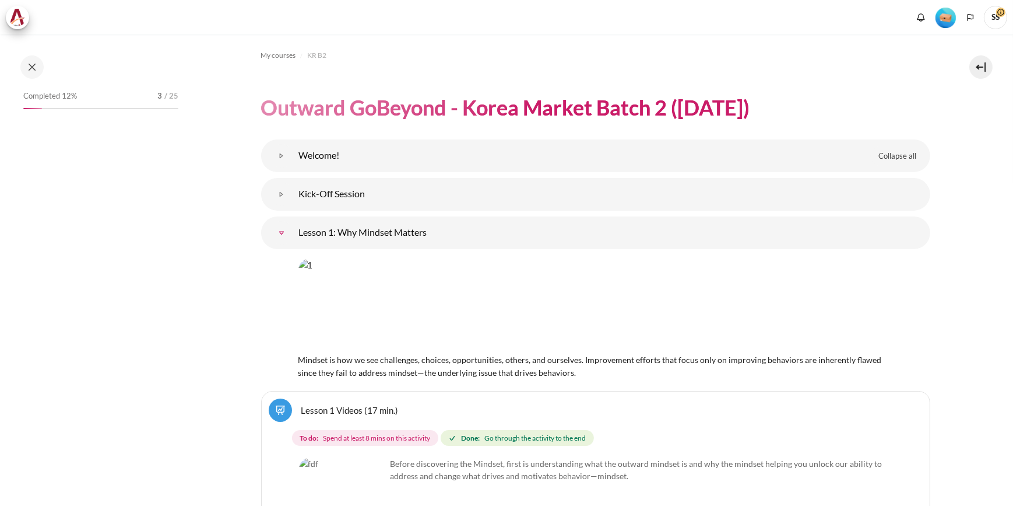
scroll to position [1374, 0]
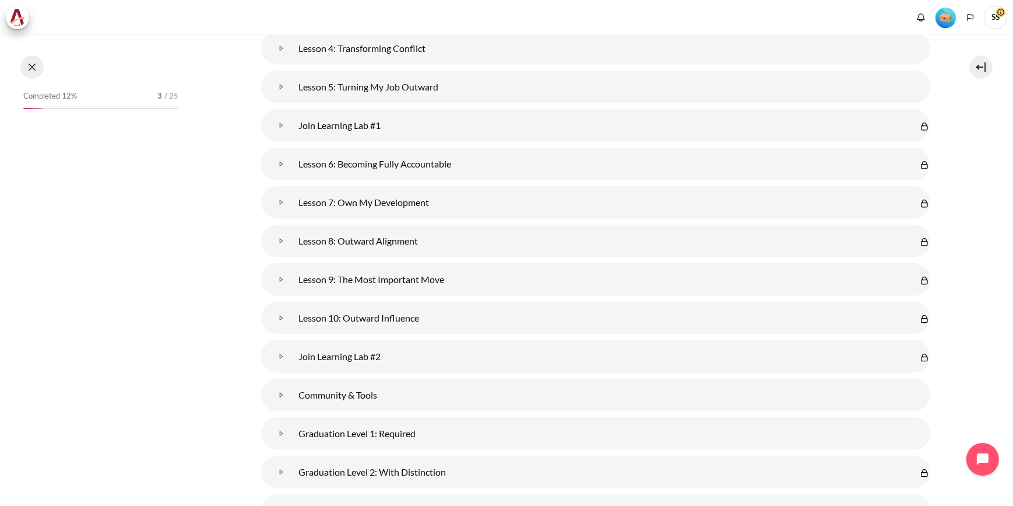
click at [30, 62] on button at bounding box center [31, 66] width 23 height 23
click at [31, 66] on button at bounding box center [31, 66] width 23 height 23
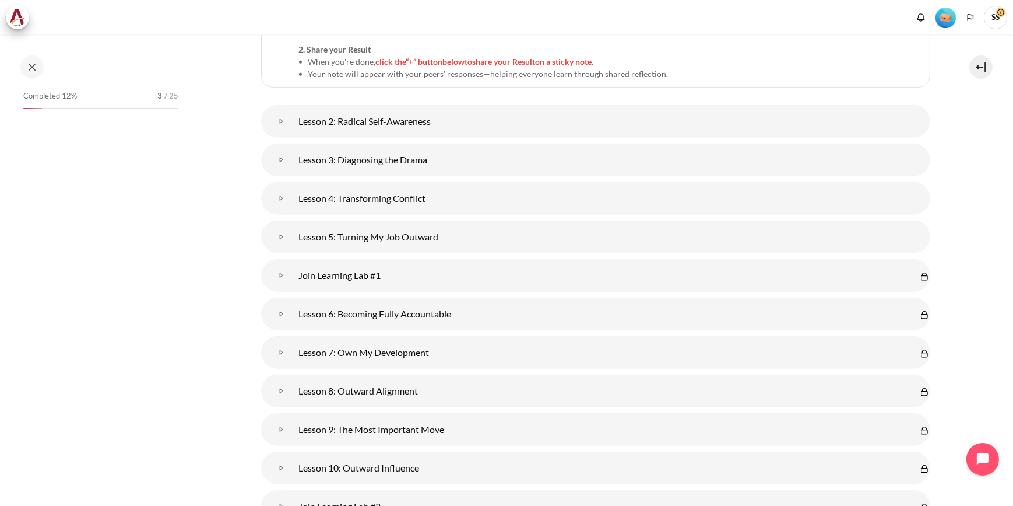
scroll to position [1217, 0]
